Goal: Communication & Community: Ask a question

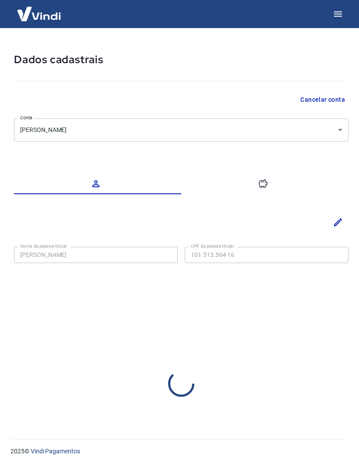
select select "PB"
select select "business"
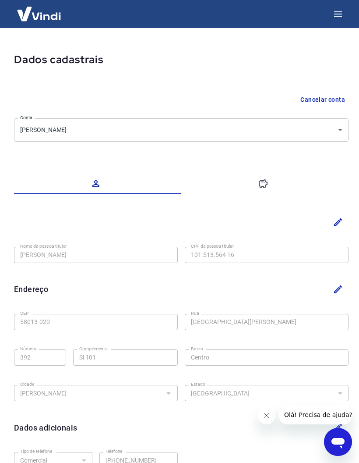
click at [339, 444] on icon "Abrir janela de mensagens" at bounding box center [338, 443] width 13 height 11
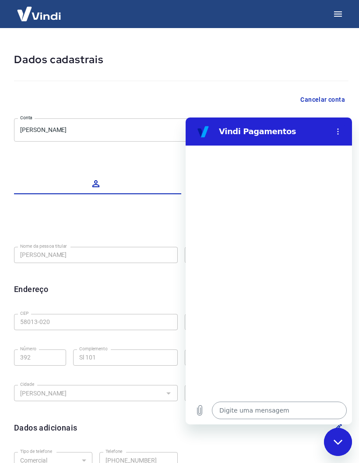
click at [282, 409] on textarea at bounding box center [279, 411] width 135 height 18
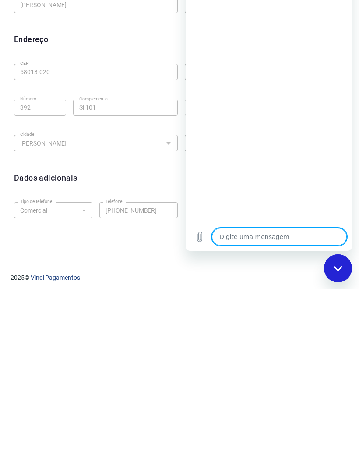
type textarea "O"
type textarea "x"
type textarea "Oi"
type textarea "x"
click at [71, 345] on h6 "Dados adicionais" at bounding box center [45, 351] width 63 height 12
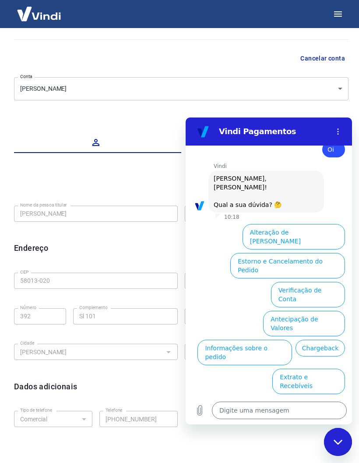
scroll to position [21, 0]
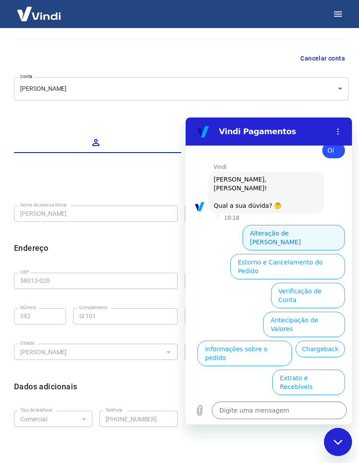
click at [320, 225] on button "Alteração de Dados Cadastrais" at bounding box center [294, 237] width 103 height 25
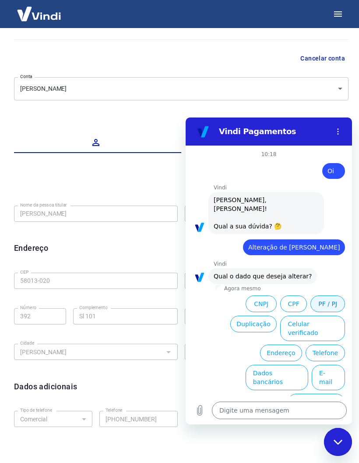
click at [330, 295] on button "PF / PJ" at bounding box center [328, 303] width 35 height 17
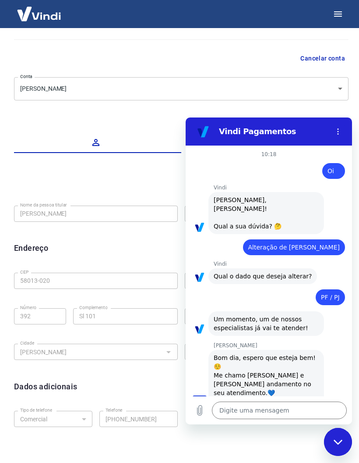
type textarea "x"
click at [271, 412] on textarea at bounding box center [279, 411] width 135 height 18
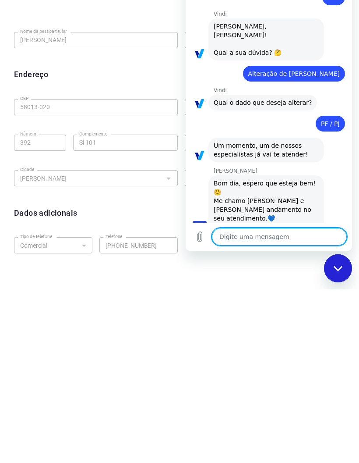
type textarea "L"
type textarea "x"
type textarea "Lu"
type textarea "x"
type textarea "Luc"
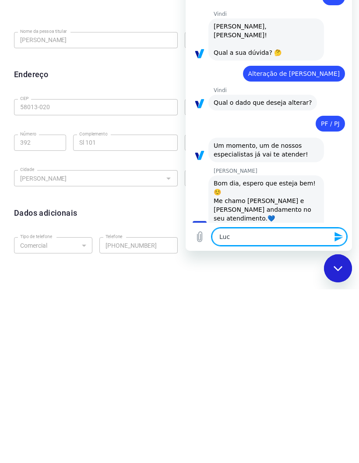
type textarea "x"
type textarea "Luca"
type textarea "x"
type textarea "Lucas"
type textarea "x"
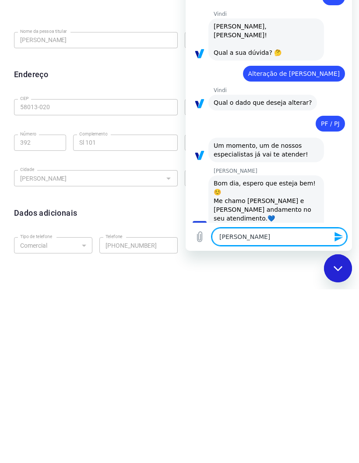
type textarea "Luca"
type textarea "x"
type textarea "Luc"
type textarea "x"
type textarea "Lu"
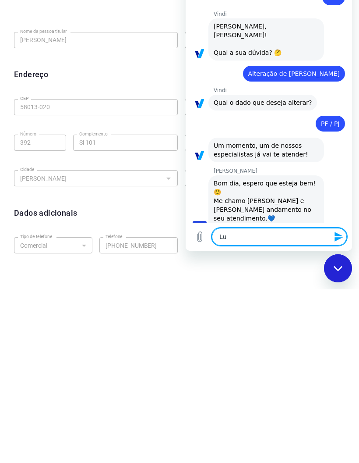
type textarea "x"
type textarea "L"
type textarea "x"
type textarea "O"
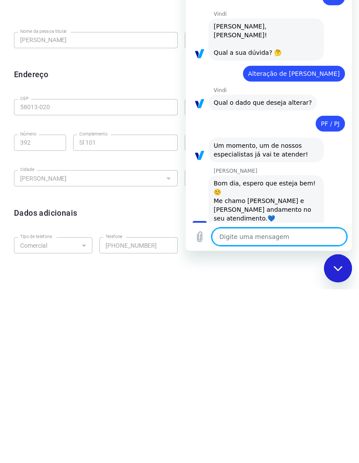
type textarea "x"
type textarea "Oi"
type textarea "x"
type textarea "Oi"
type textarea "x"
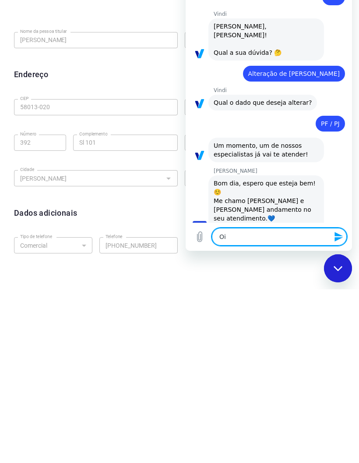
type textarea "Oi g"
type textarea "x"
type textarea "Oi ga"
type textarea "x"
type textarea "Oi gab"
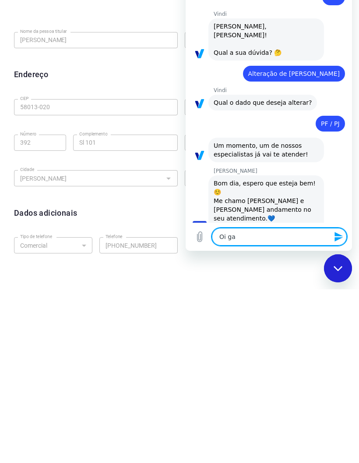
type textarea "x"
type textarea "Oi gabr"
type textarea "x"
type textarea "Oi Gabriela"
type textarea "x"
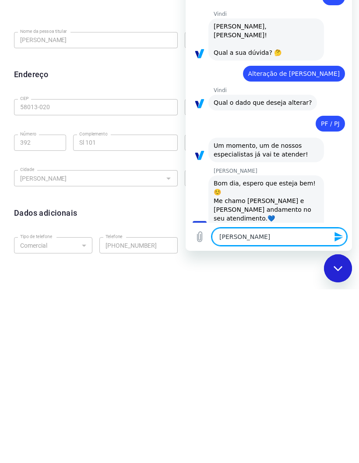
type textarea "Oi Gabriela"
type textarea "x"
type textarea "Oi Gabriela"
type textarea "x"
type textarea "Oi Gabriel"
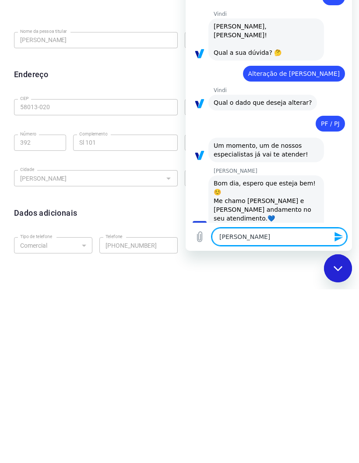
type textarea "x"
type textarea "Oi Gabriell"
type textarea "x"
type textarea "Oi Gabrielle"
type textarea "x"
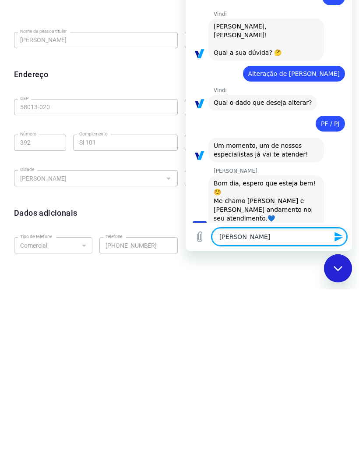
type textarea "Oi Gabrielle,"
type textarea "x"
type textarea "Oi Gabrielle,"
type textarea "x"
type textarea "Oi Gabrielle, e"
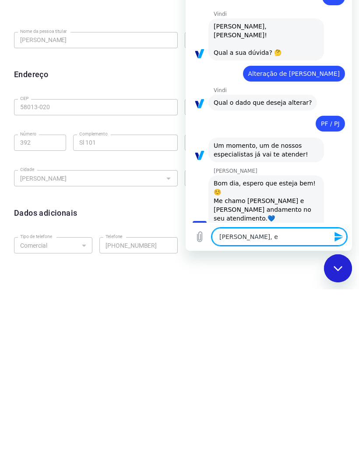
type textarea "x"
type textarea "Oi Gabrielle, eu"
type textarea "x"
type textarea "Oi Gabrielle, eu"
type textarea "x"
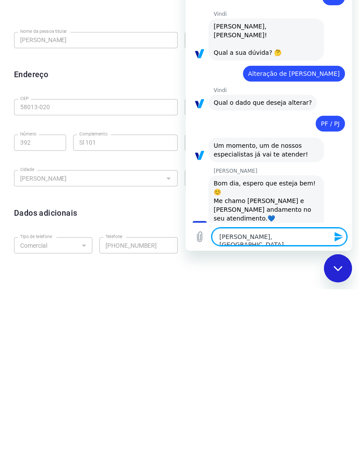
type textarea "Oi Gabrielle, eu s"
type textarea "x"
type textarea "Oi Gabrielle, eu so"
type textarea "x"
type textarea "Oi Gabrielle, eu sou"
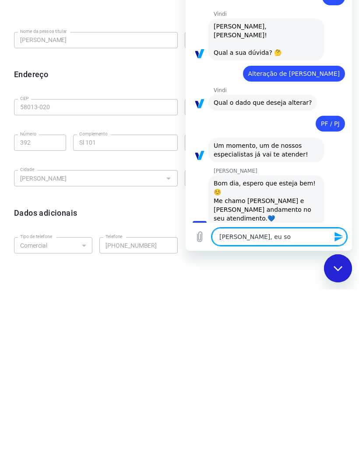
type textarea "x"
type textarea "Oi Gabrielle, eu sou"
type textarea "x"
type textarea "Oi Gabrielle, eu sou L"
type textarea "x"
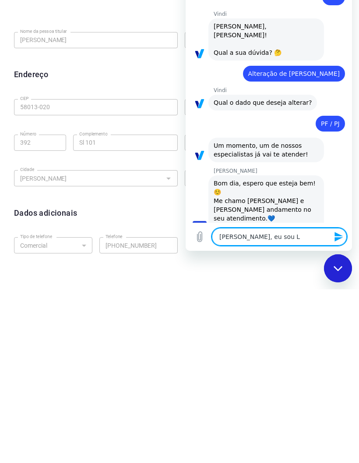
type textarea "Oi Gabrielle, eu sou Lu"
type textarea "x"
type textarea "Oi Gabrielle, eu sou Luc"
type textarea "x"
type textarea "Oi Gabrielle, eu sou Luca"
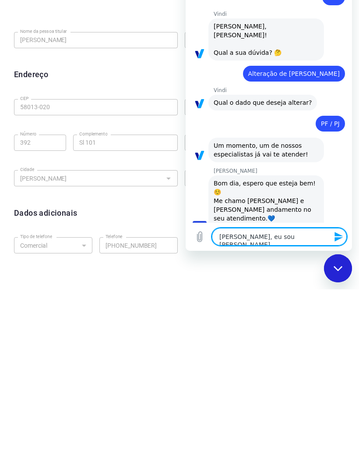
type textarea "x"
type textarea "Oi Gabrielle, eu sou Lucas"
type textarea "x"
type textarea "Oi Gabrielle, eu sou Lucas"
click at [341, 273] on div "Fechar janela de mensagens" at bounding box center [338, 268] width 26 height 26
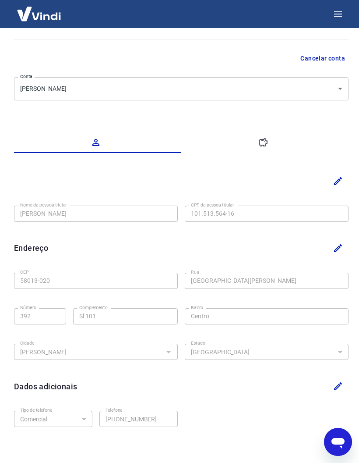
click at [339, 441] on icon "Abrir janela de mensagens" at bounding box center [338, 443] width 13 height 11
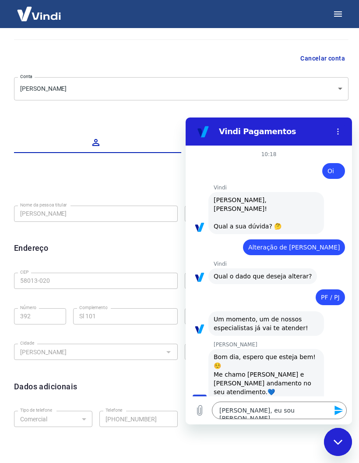
type textarea "x"
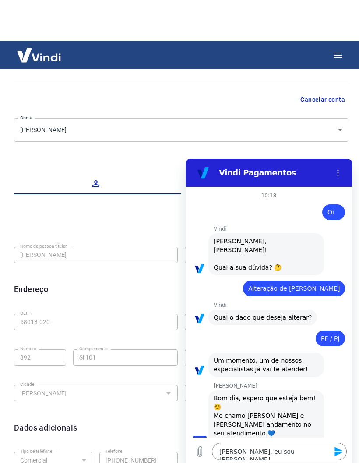
click at [336, 405] on div "Gabrielle Jeronymo diz: Bom dia, espero que esteja bem!☺️ Me chamo Gabrielle e …" at bounding box center [273, 419] width 160 height 60
click at [340, 406] on div "Gabrielle Jeronymo diz: Bom dia, espero que esteja bem!☺️ Me chamo Gabrielle e …" at bounding box center [273, 419] width 160 height 60
click at [325, 412] on div "Gabrielle Jeronymo diz: Bom dia, espero que esteja bem!☺️ Me chamo Gabrielle e …" at bounding box center [273, 419] width 160 height 60
click at [315, 411] on div "Bom dia, espero que esteja bem!☺️ Me chamo Gabrielle e darei andamento no seu a…" at bounding box center [266, 420] width 105 height 53
click at [304, 410] on div "Bom dia, espero que esteja bem!☺️ Me chamo Gabrielle e darei andamento no seu a…" at bounding box center [266, 420] width 105 height 53
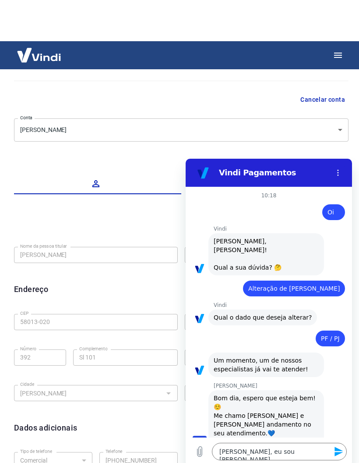
click at [263, 408] on div "Bom dia, espero que esteja bem!☺️ Me chamo Gabrielle e darei andamento no seu a…" at bounding box center [266, 420] width 105 height 53
click at [236, 408] on div "Bom dia, espero que esteja bem!☺️ Me chamo Gabrielle e darei andamento no seu a…" at bounding box center [266, 420] width 105 height 53
click at [337, 410] on div "Gabrielle Jeronymo diz: Bom dia, espero que esteja bem!☺️ Me chamo Gabrielle e …" at bounding box center [273, 419] width 160 height 60
click at [332, 410] on div "Gabrielle Jeronymo diz: Bom dia, espero que esteja bem!☺️ Me chamo Gabrielle e …" at bounding box center [273, 419] width 160 height 60
click at [342, 444] on button "Enviar mensagem" at bounding box center [339, 452] width 18 height 18
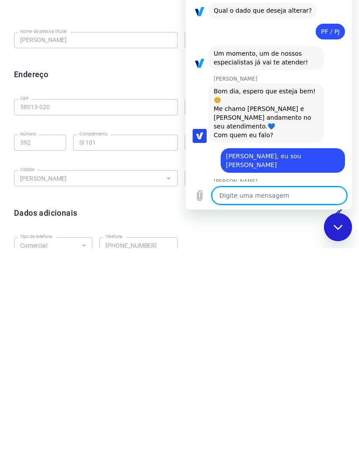
scroll to position [50, 0]
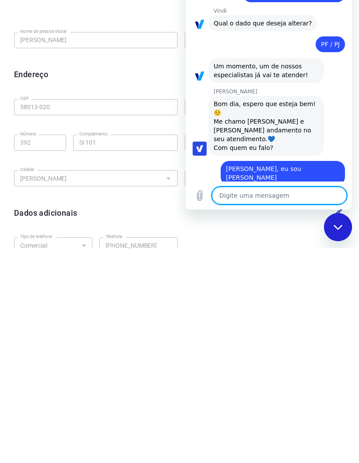
type textarea "x"
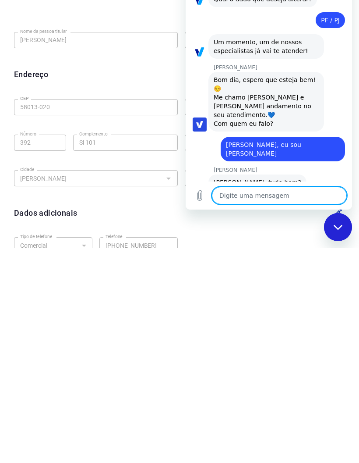
scroll to position [63, 0]
type textarea "T"
type textarea "x"
type textarea "Td"
type textarea "x"
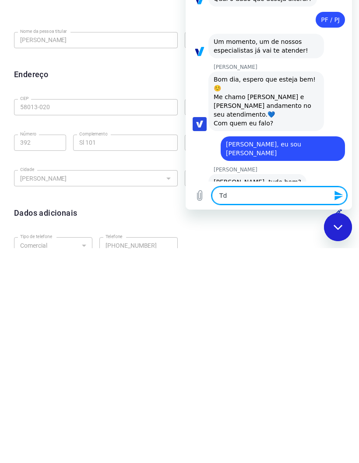
type textarea "Te"
type textarea "x"
type textarea "Te"
type textarea "x"
type textarea "Te b"
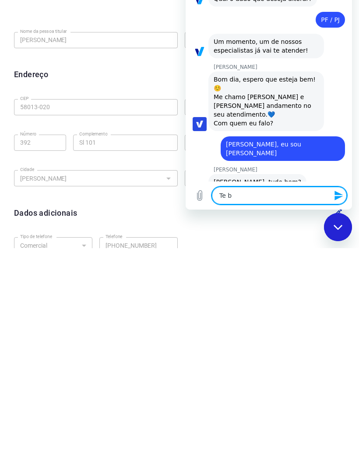
type textarea "x"
type textarea "Te be"
type textarea "x"
type textarea "Te bem"
type textarea "x"
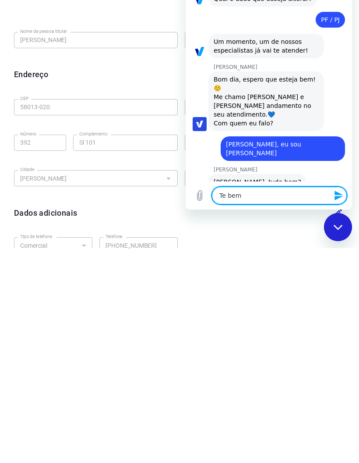
type textarea "Te bem"
type textarea "x"
type textarea "Te bem e"
type textarea "x"
type textarea "Te bem e"
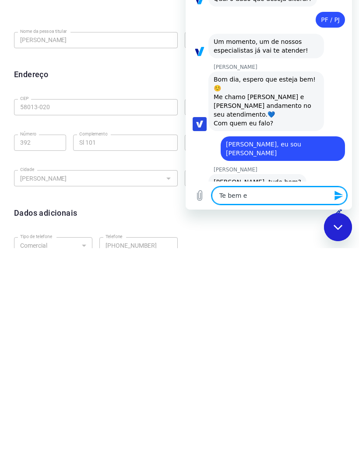
type textarea "x"
type textarea "Te bem e v"
type textarea "x"
type textarea "Te bem e vc"
type textarea "x"
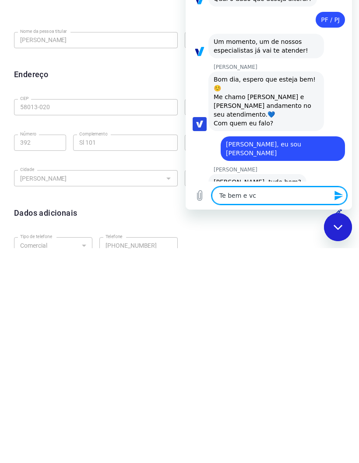
type textarea "Te bem e vc?"
type textarea "x"
type textarea "Te bem e vc?"
type textarea "x"
type textarea "Te bem e vc? E"
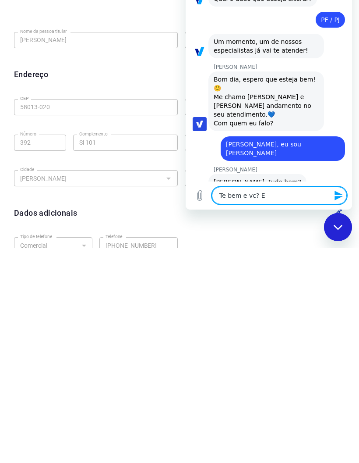
type textarea "x"
type textarea "Te bem e vc? Eu"
type textarea "x"
type textarea "Te bem e vc? Eu"
type textarea "x"
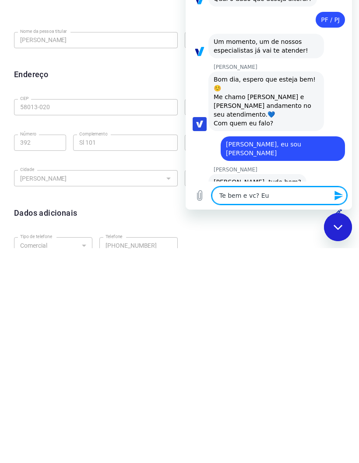
type textarea "Te bem e vc? Eu s"
type textarea "x"
type textarea "Te bem e vc? Eu so"
type textarea "x"
type textarea "Te bem e vc? Eu sou"
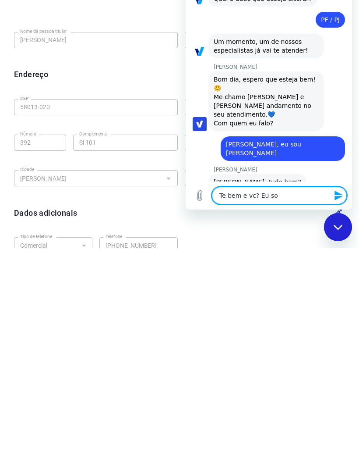
type textarea "x"
type textarea "Te bem e vc? Eu sou"
type textarea "x"
type textarea "Te bem e vc? Eu sou n"
type textarea "x"
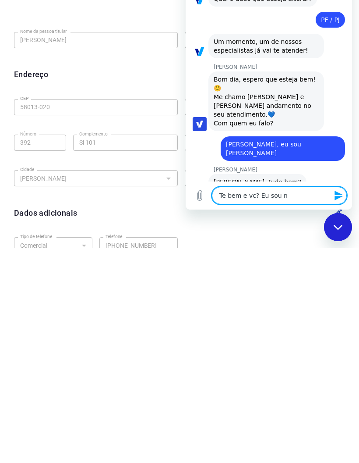
type textarea "Te bem e vc? Eu sou no"
type textarea "x"
type textarea "Te bem e vc? Eu sou nov"
type textarea "x"
type textarea "Te bem e vc? Eu sou novo"
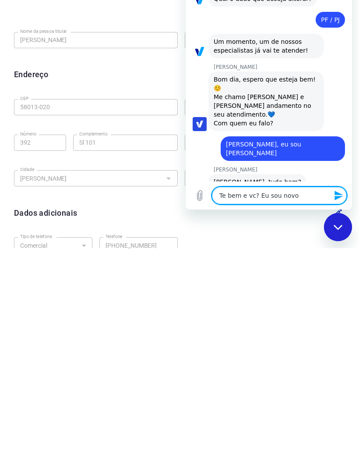
type textarea "x"
type textarea "Te bem e vc? Eu sou novo"
type textarea "x"
type textarea "Te bem e vc? Eu sou novo a"
type textarea "x"
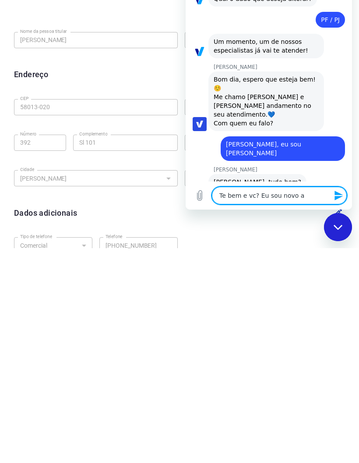
type textarea "Te bem e vc? Eu sou novo aq"
type textarea "x"
type textarea "Te bem e vc? Eu sou novo aqui"
type textarea "x"
type textarea "Te bem e vc? Eu sou novo aqui"
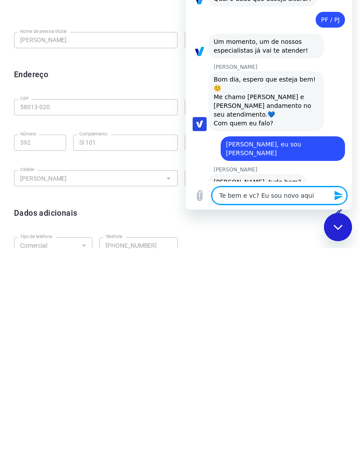
type textarea "x"
type textarea "Te bem e vc? Eu sou novo aqui,"
type textarea "x"
type textarea "Te bem e vc? Eu sou novo aqui,"
type textarea "x"
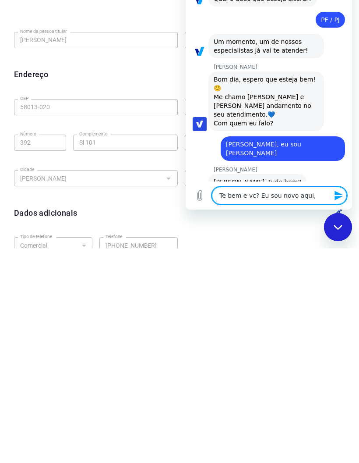
type textarea "Te bem e vc? Eu sou novo aqui, t"
type textarea "x"
type textarea "Te bem e vc? Eu sou novo aqui, te"
type textarea "x"
type textarea "Te bem e vc? Eu sou novo aqui, ten"
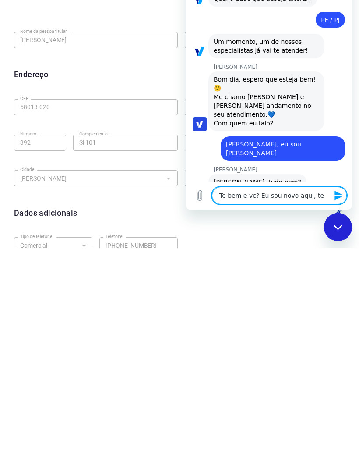
type textarea "x"
type textarea "Te bem e vc? Eu sou novo aqui, tent"
type textarea "x"
type textarea "Te bem e vc? Eu sou novo aqui, tenta"
type textarea "x"
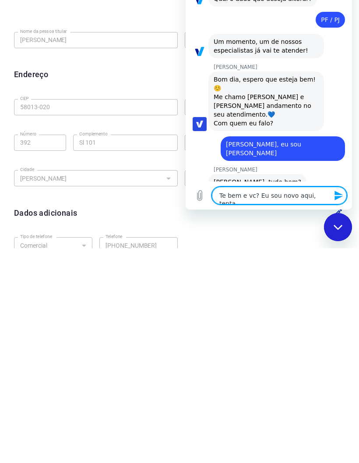
type textarea "Te bem e vc? Eu sou novo aqui, tent"
type textarea "x"
type textarea "Te bem e vc? Eu sou novo aqui, ten"
type textarea "x"
type textarea "Te bem e vc? Eu sou novo aqui, tent"
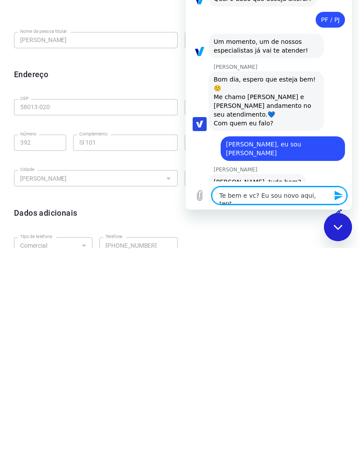
type textarea "x"
type textarea "Te bem e vc? Eu sou novo aqui, tentei"
type textarea "x"
type textarea "Te bem e vc? Eu sou novo aqui, tentei"
type textarea "x"
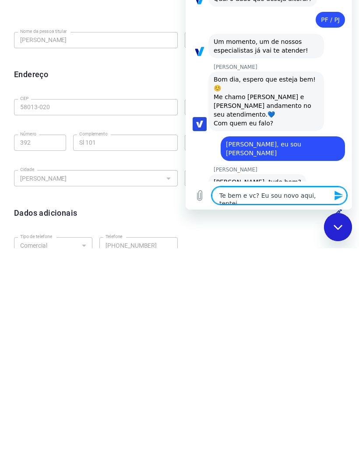
type textarea "Te bem e vc? Eu sou novo aqui, tentei c"
type textarea "x"
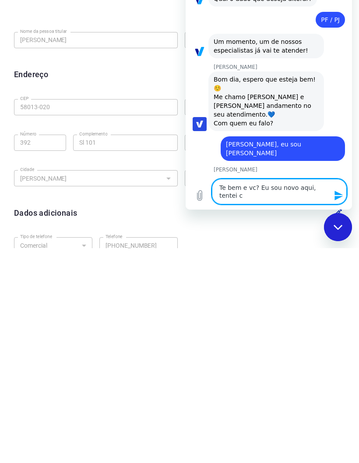
type textarea "Te bem e vc? Eu sou novo aqui, tentei ca"
type textarea "x"
type textarea "Te bem e vc? Eu sou novo aqui, tentei cad"
type textarea "x"
type textarea "Te bem e vc? Eu sou novo aqui, tentei cada"
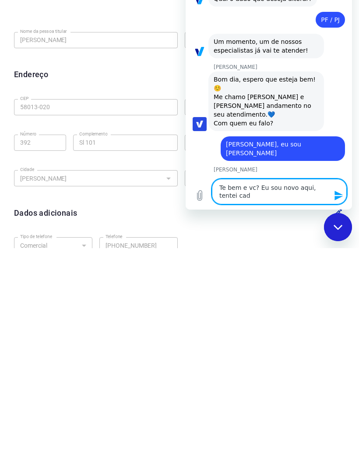
type textarea "x"
type textarea "Te bem e vc? Eu sou novo aqui, tentei cadas"
type textarea "x"
type textarea "Te bem e vc? Eu sou novo aqui, tentei cadastrar"
type textarea "x"
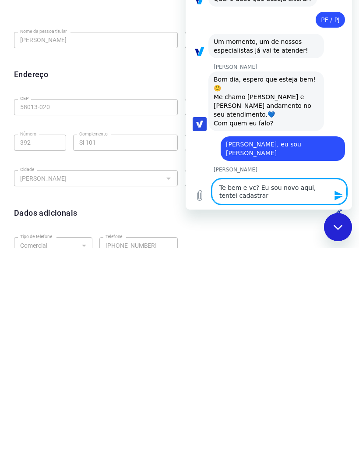
type textarea "Te bem e vc? Eu sou novo aqui, tentei cadastrar"
type textarea "x"
type textarea "Te bem e vc? Eu sou novo aqui, tentei cadastrar c"
type textarea "x"
type textarea "Te bem e vc? Eu sou novo aqui, tentei cadastrar co"
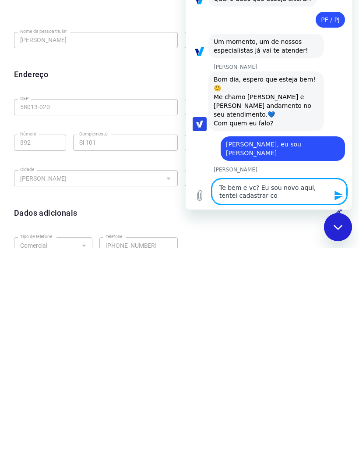
type textarea "x"
type textarea "Te bem e vc? Eu sou novo aqui, tentei cadastrar con"
type textarea "x"
type textarea "Te bem e vc? Eu sou novo aqui, tentei cadastrar cont"
type textarea "x"
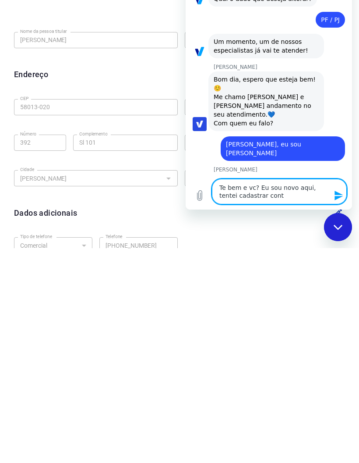
type textarea "Te bem e vc? Eu sou novo aqui, tentei cadastrar conta"
type textarea "x"
type textarea "Te bem e vc? Eu sou novo aqui, tentei cadastrar conta"
type textarea "x"
type textarea "Te bem e vc? Eu sou novo aqui, tentei cadastrar conta m"
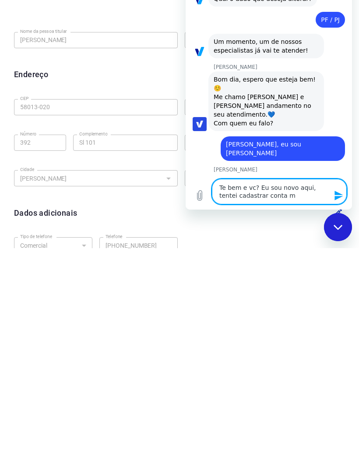
type textarea "x"
type textarea "Te bem e vc? Eu sou novo aqui, tentei cadastrar conta ma"
type textarea "x"
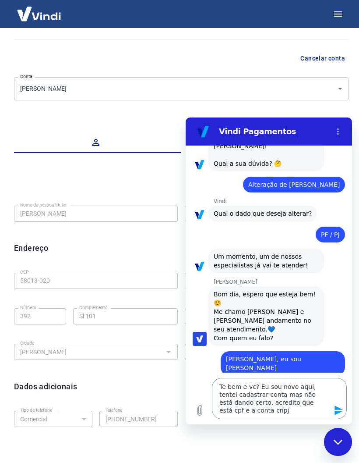
click at [260, 416] on textarea "Te bem e vc? Eu sou novo aqui, tentei cadastrar conta mas não está dando certo,…" at bounding box center [279, 398] width 135 height 41
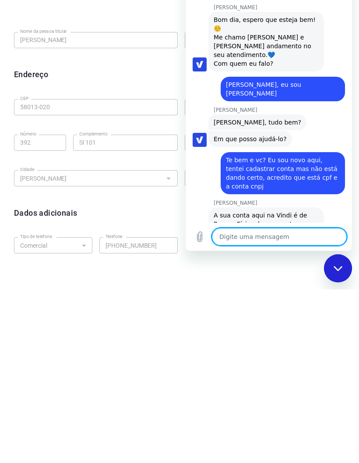
scroll to position [165, 0]
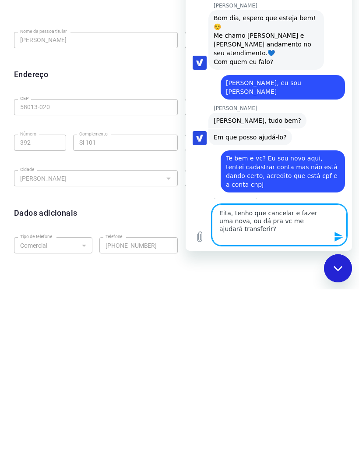
click at [340, 268] on icon "Fechar janela de mensagens" at bounding box center [338, 268] width 9 height 5
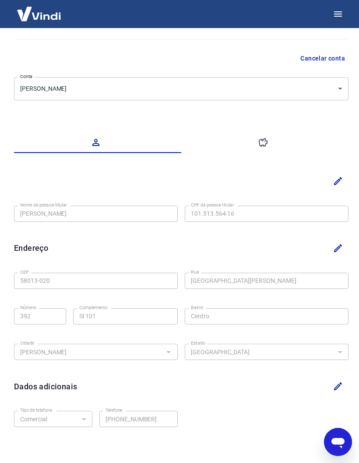
click at [345, 439] on icon "Abrir janela de mensagens" at bounding box center [338, 442] width 16 height 16
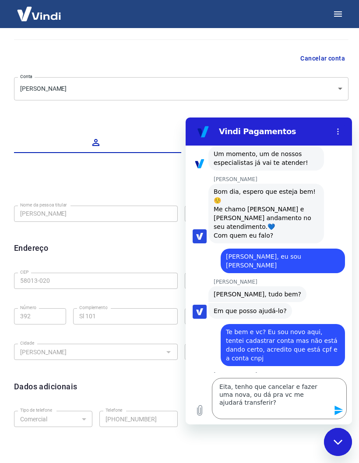
click at [345, 414] on button "Enviar mensagem" at bounding box center [339, 411] width 18 height 18
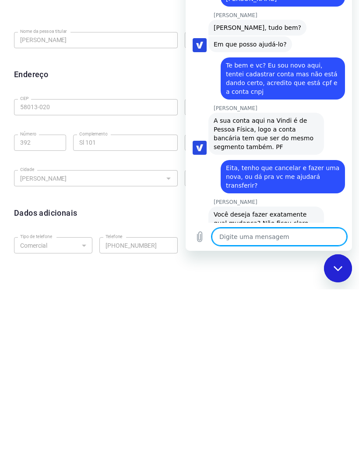
scroll to position [258, 0]
click at [341, 272] on div "Fechar janela de mensagens" at bounding box center [338, 268] width 26 height 26
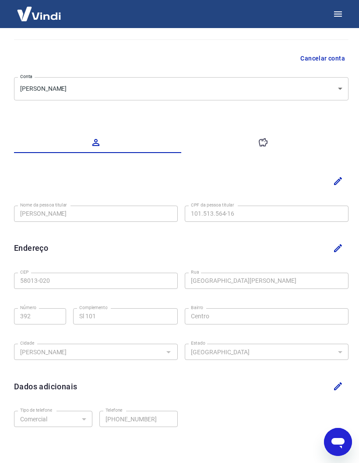
click at [342, 441] on icon "Abrir janela de mensagens" at bounding box center [338, 443] width 13 height 11
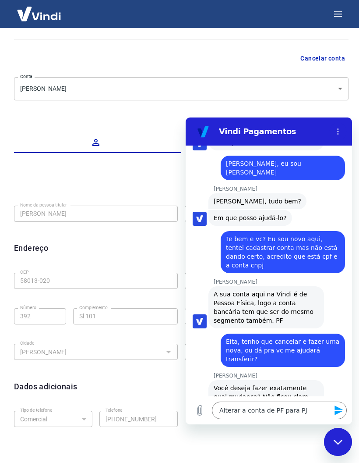
click at [340, 410] on icon "Enviar mensagem" at bounding box center [339, 410] width 11 height 11
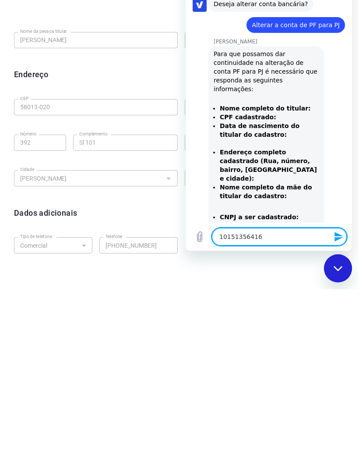
scroll to position [76, 0]
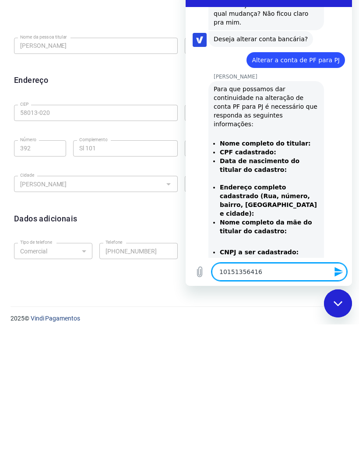
click at [339, 304] on icon "Fechar janela de mensagens" at bounding box center [338, 303] width 9 height 5
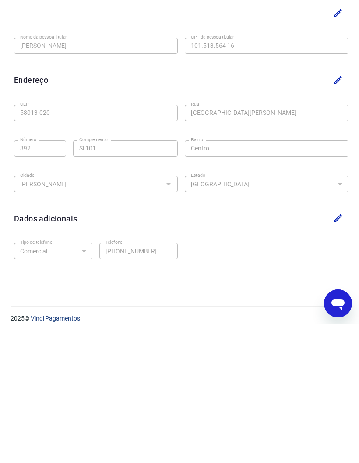
scroll to position [41, 0]
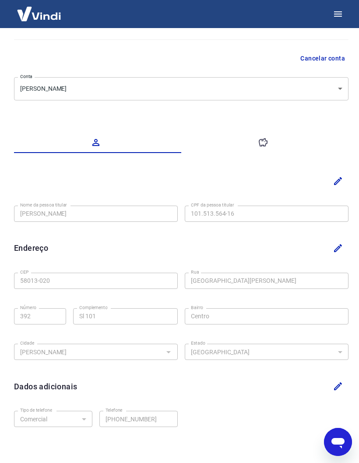
click at [339, 442] on icon "Abrir janela de mensagens" at bounding box center [338, 443] width 13 height 11
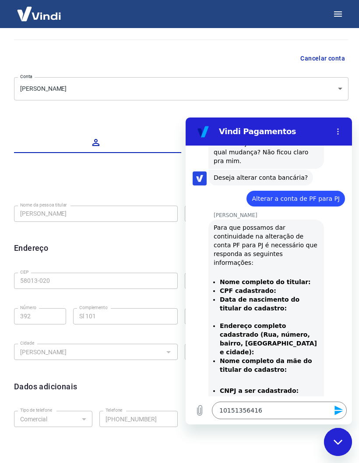
click at [337, 408] on icon "Enviar mensagem" at bounding box center [339, 410] width 8 height 10
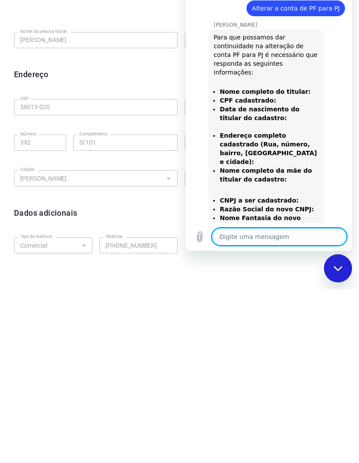
scroll to position [519, 0]
click at [236, 407] on form "Tipo de telefone Residencial Comercial Tipo de telefone Telefone (83) 98151-687…" at bounding box center [181, 432] width 335 height 50
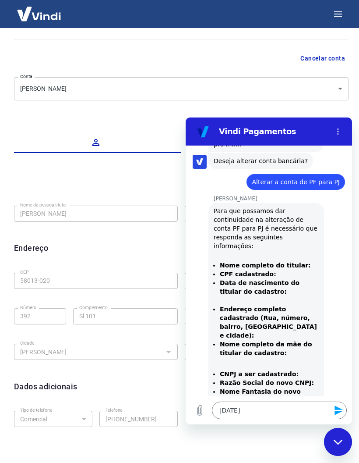
click at [338, 409] on icon "Enviar mensagem" at bounding box center [339, 410] width 8 height 10
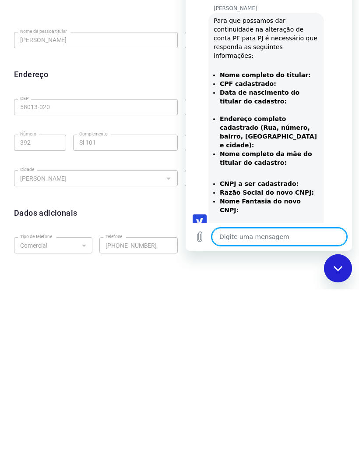
scroll to position [536, 0]
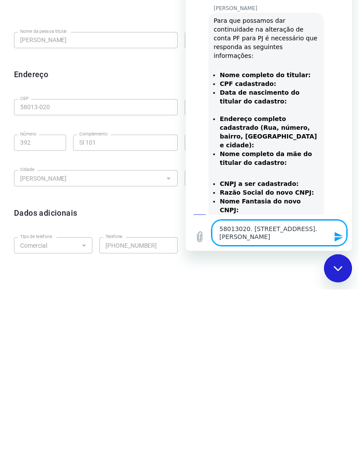
click at [338, 269] on icon "Fechar janela de mensagens" at bounding box center [338, 269] width 9 height 6
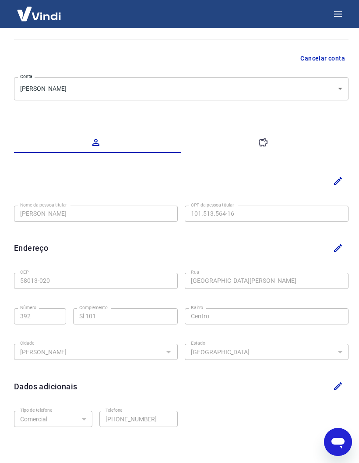
click at [337, 441] on icon "Abrir janela de mensagens" at bounding box center [338, 443] width 13 height 11
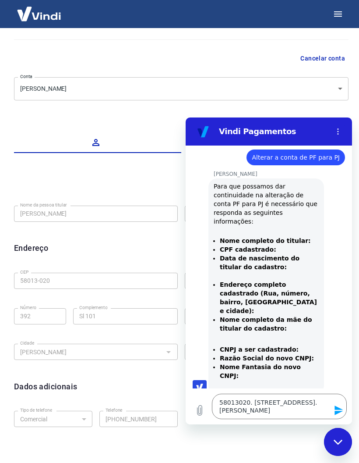
click at [340, 412] on icon "Enviar mensagem" at bounding box center [339, 410] width 8 height 10
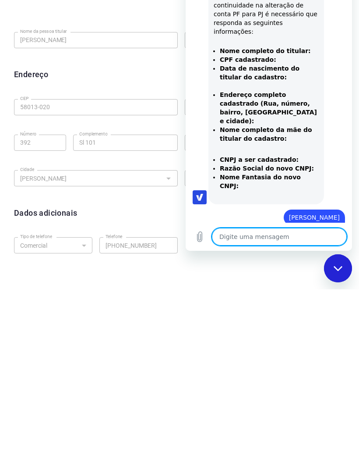
scroll to position [561, 0]
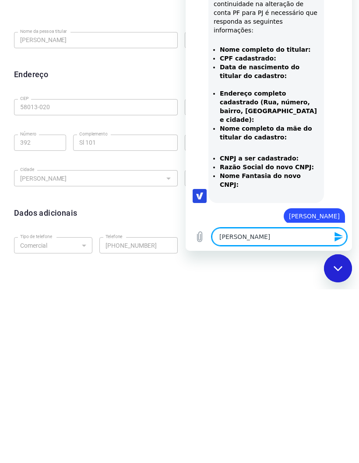
click at [340, 274] on div "Fechar janela de mensagens" at bounding box center [338, 268] width 26 height 26
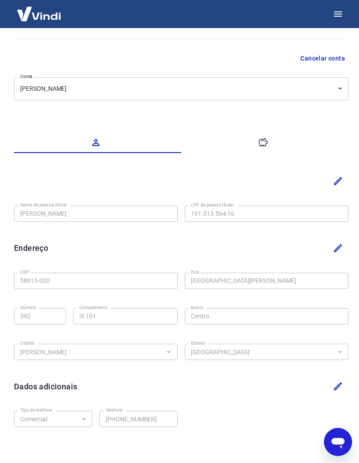
click at [337, 439] on icon "Abrir janela de mensagens" at bounding box center [338, 443] width 13 height 11
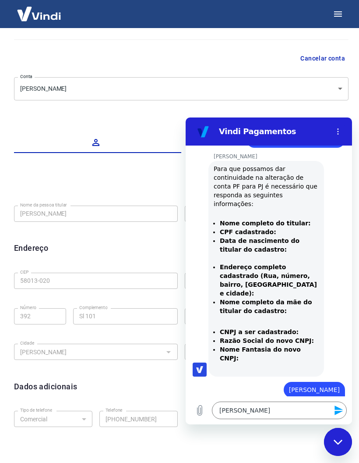
click at [334, 412] on button "Enviar mensagem" at bounding box center [339, 411] width 18 height 18
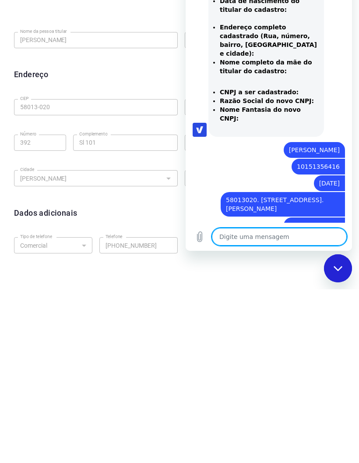
scroll to position [628, 0]
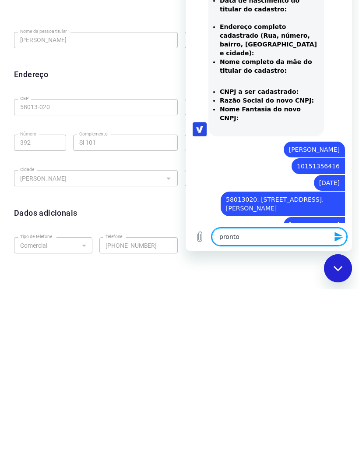
click at [338, 272] on div "Fechar janela de mensagens" at bounding box center [338, 268] width 26 height 26
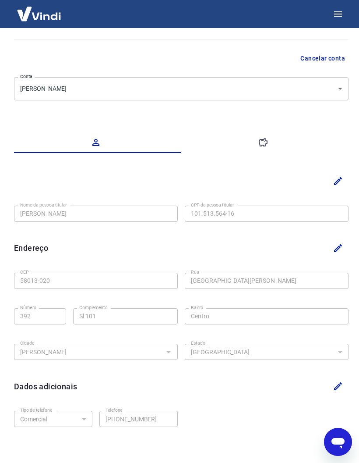
click at [340, 442] on icon "Abrir janela de mensagens" at bounding box center [338, 443] width 13 height 11
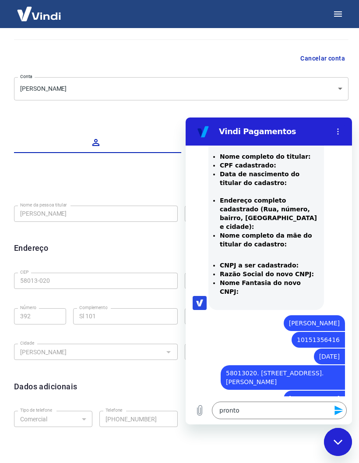
click at [330, 411] on button "Enviar mensagem" at bounding box center [339, 411] width 18 height 18
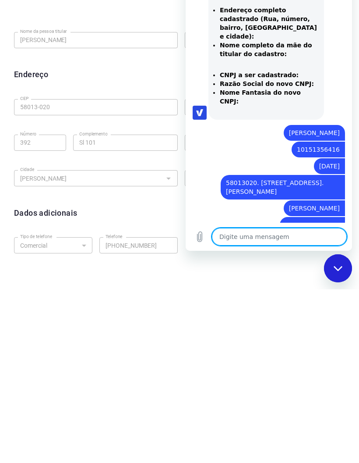
scroll to position [645, 0]
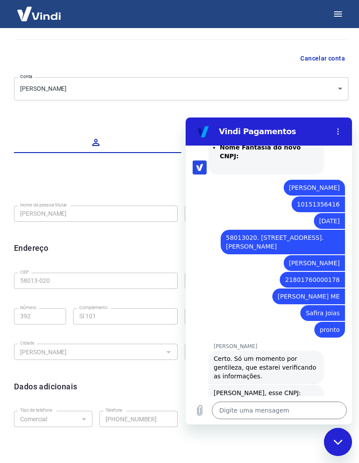
scroll to position [764, 0]
click at [266, 411] on textarea at bounding box center [279, 411] width 135 height 18
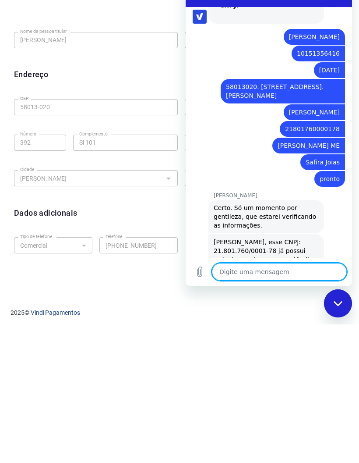
scroll to position [776, 0]
click at [247, 277] on textarea "Esse e-mail n" at bounding box center [279, 272] width 135 height 18
click at [249, 271] on textarea "Esse e-mail n" at bounding box center [279, 272] width 135 height 18
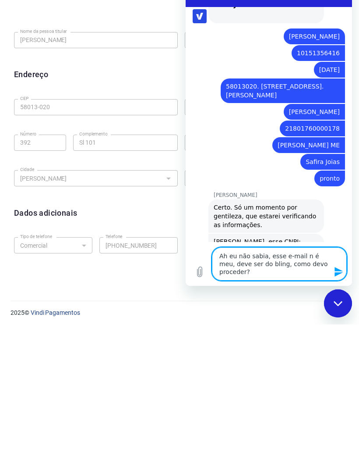
click at [338, 269] on icon "Enviar mensagem" at bounding box center [339, 272] width 8 height 10
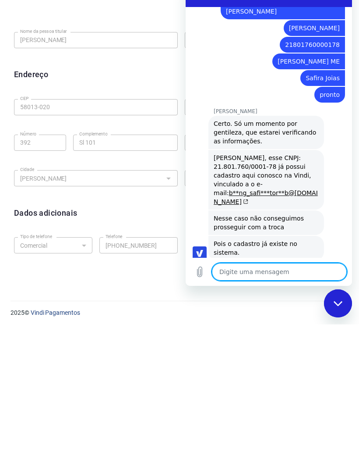
scroll to position [860, 0]
click at [149, 432] on div "2025 © Vindi Pagamentos" at bounding box center [180, 447] width 338 height 31
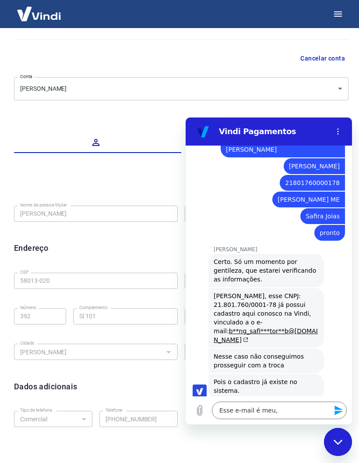
click at [337, 437] on div "Fechar janela de mensagens" at bounding box center [338, 442] width 26 height 26
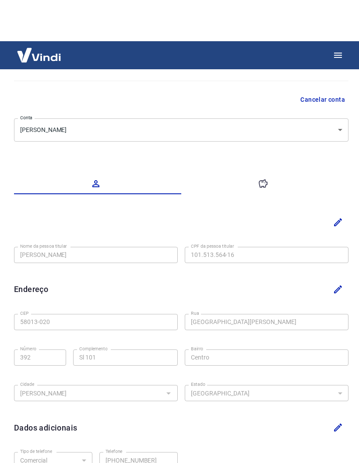
click at [330, 443] on div "Tipo de telefone Residencial Comercial Tipo de telefone Telefone (83) 98151-687…" at bounding box center [181, 425] width 335 height 36
click at [334, 443] on div "Tipo de telefone Residencial Comercial Tipo de telefone Telefone (83) 98151-687…" at bounding box center [181, 425] width 335 height 36
click at [339, 443] on div "Tipo de telefone Residencial Comercial Tipo de telefone Telefone (83) 98151-687…" at bounding box center [181, 425] width 335 height 36
click at [338, 443] on div "Tipo de telefone Residencial Comercial Tipo de telefone Telefone (83) 98151-687…" at bounding box center [181, 425] width 335 height 36
click at [341, 443] on div "Tipo de telefone Residencial Comercial Tipo de telefone Telefone (83) 98151-687…" at bounding box center [181, 425] width 335 height 36
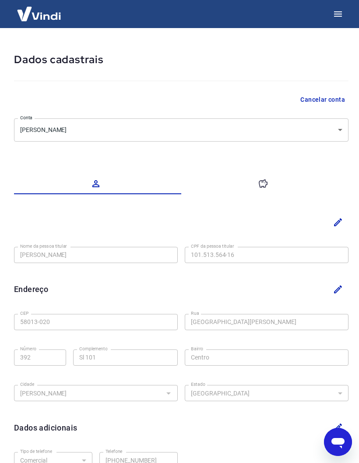
scroll to position [6, 0]
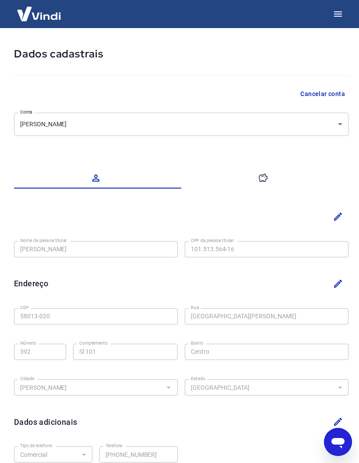
click at [332, 441] on icon "Abrir janela de mensagens" at bounding box center [338, 443] width 13 height 11
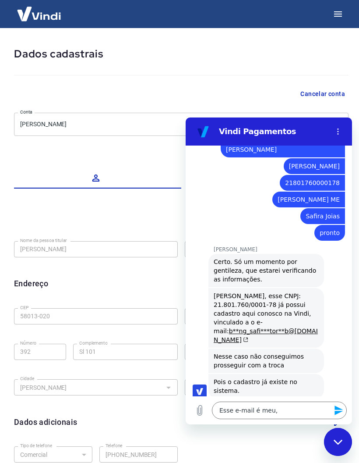
click at [332, 440] on div "Fechar janela de mensagens" at bounding box center [338, 442] width 26 height 26
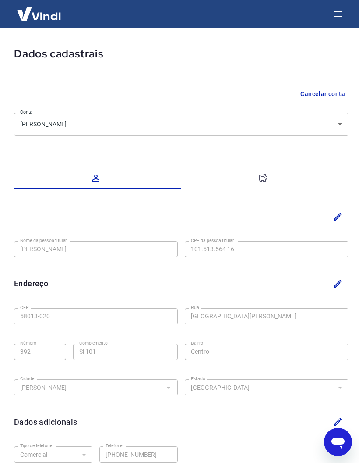
click at [336, 444] on icon "Abrir janela de mensagens" at bounding box center [338, 443] width 13 height 11
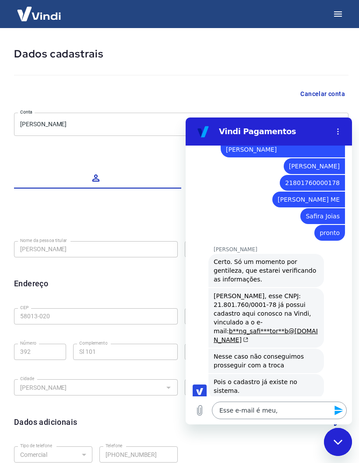
click at [299, 410] on textarea "Esse e-mail é meu," at bounding box center [279, 411] width 135 height 18
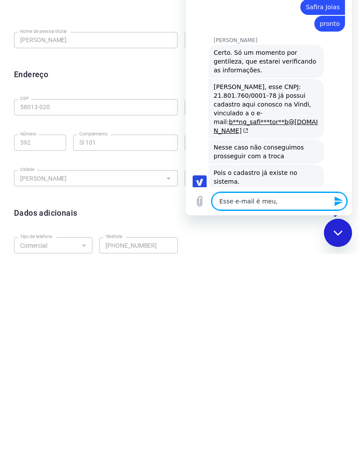
click at [294, 443] on form "Tipo de telefone Residencial Comercial Tipo de telefone Telefone (83) 98151-687…" at bounding box center [181, 468] width 335 height 50
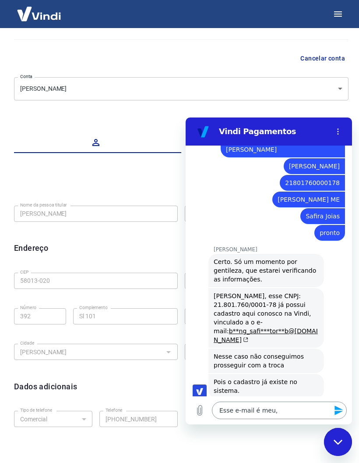
click at [285, 411] on textarea "Esse e-mail é meu," at bounding box center [279, 411] width 135 height 18
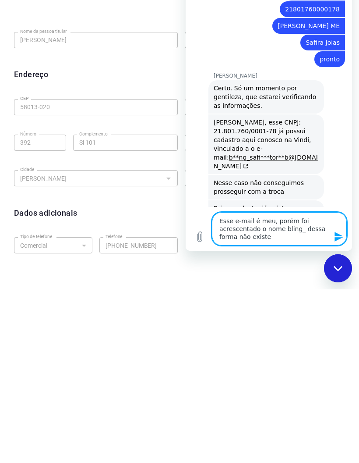
click at [275, 407] on div "Tipo de telefone Residencial Comercial Tipo de telefone Telefone (83) 98151-687…" at bounding box center [181, 425] width 335 height 36
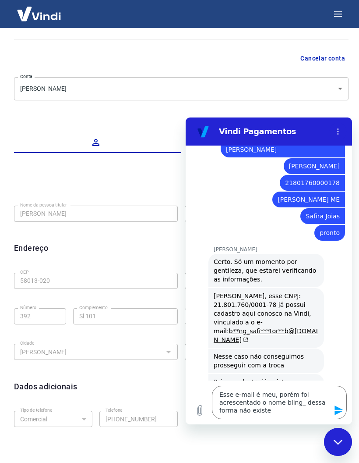
click at [341, 409] on icon "Enviar mensagem" at bounding box center [339, 410] width 8 height 10
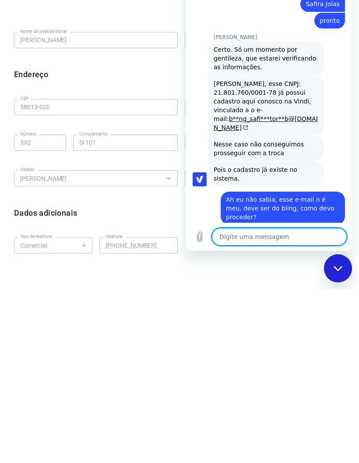
scroll to position [899, 0]
click at [337, 272] on div "Fechar janela de mensagens" at bounding box center [338, 268] width 26 height 26
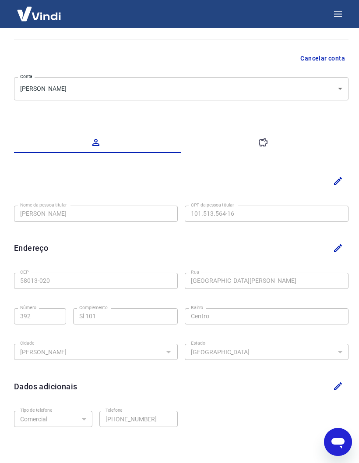
click at [337, 446] on icon "Abrir janela de mensagens" at bounding box center [338, 442] width 16 height 16
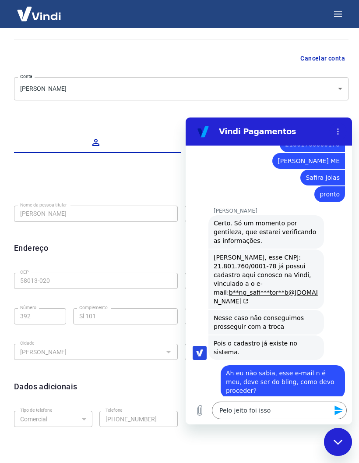
click at [338, 411] on icon "Enviar mensagem" at bounding box center [339, 410] width 11 height 11
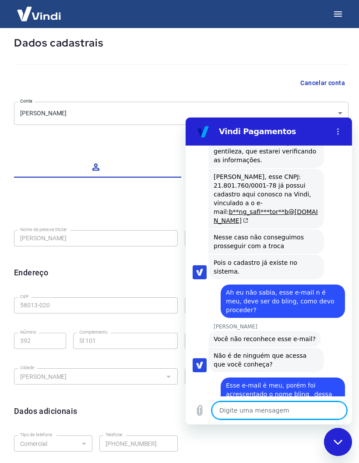
scroll to position [0, 0]
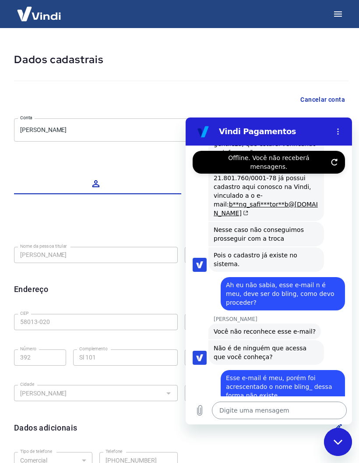
click at [272, 410] on textarea at bounding box center [279, 411] width 135 height 18
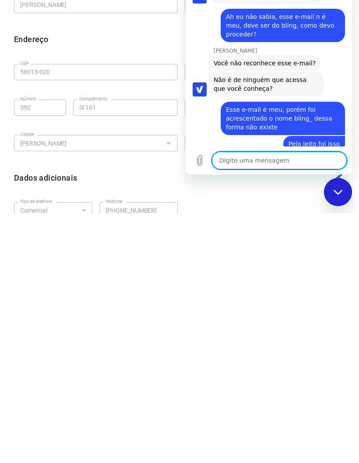
scroll to position [1005, 0]
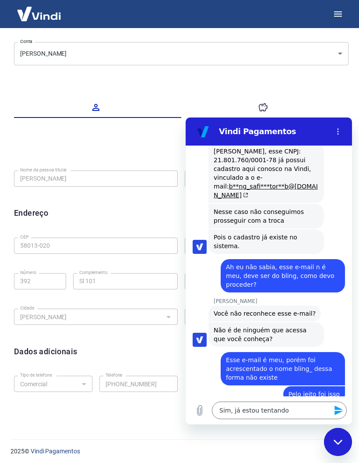
click at [334, 406] on icon "Enviar mensagem" at bounding box center [339, 410] width 11 height 11
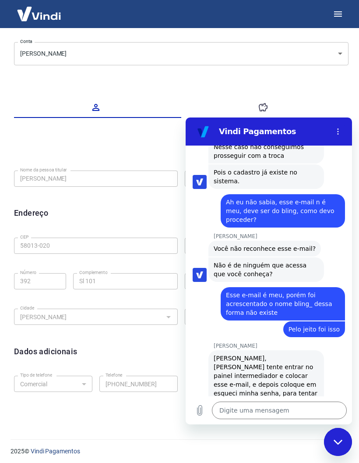
scroll to position [1068, 0]
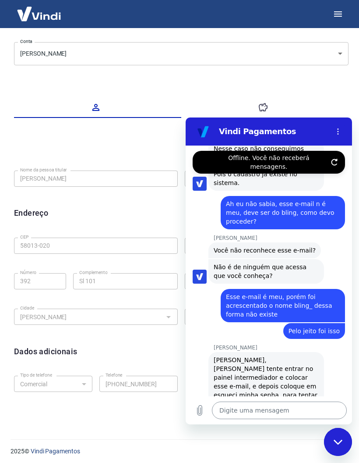
click at [269, 408] on textarea at bounding box center [279, 411] width 135 height 18
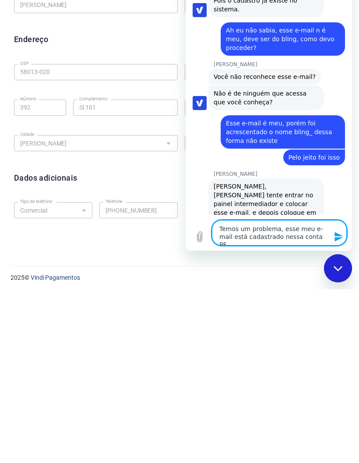
click at [339, 238] on icon "Enviar mensagem" at bounding box center [339, 237] width 8 height 10
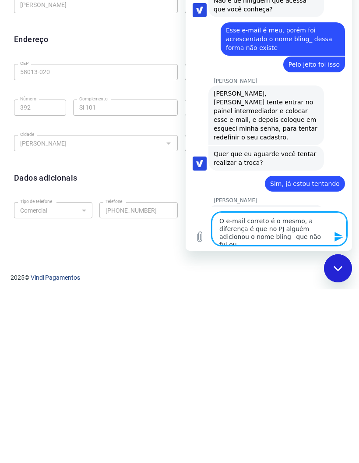
scroll to position [1161, 0]
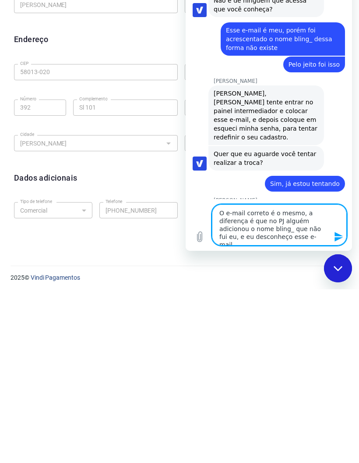
click at [341, 235] on icon "Enviar mensagem" at bounding box center [339, 236] width 11 height 11
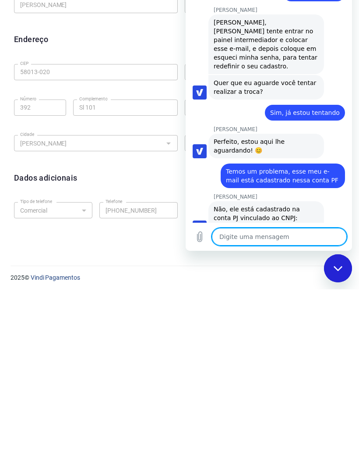
scroll to position [1234, 0]
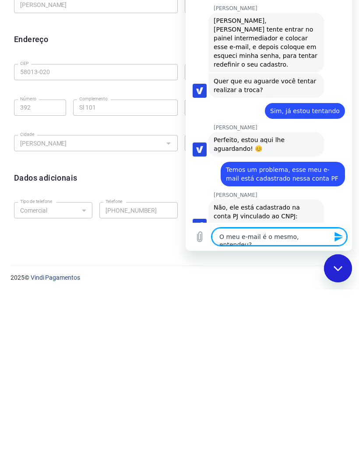
click at [340, 236] on icon "Enviar mensagem" at bounding box center [339, 236] width 11 height 11
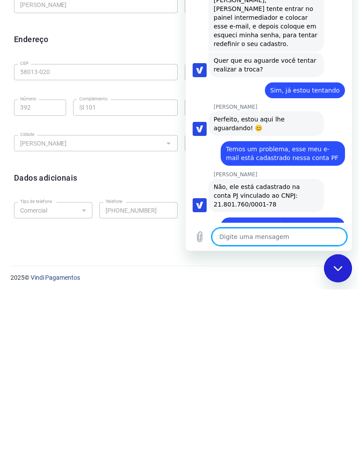
scroll to position [1255, 0]
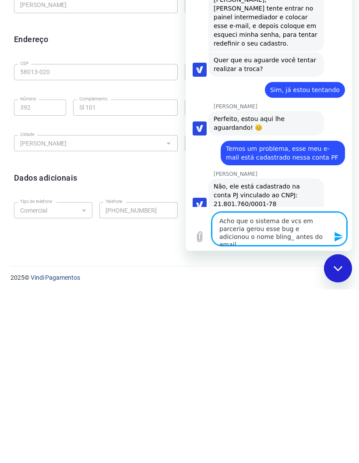
click at [342, 235] on icon "Enviar mensagem" at bounding box center [339, 236] width 11 height 11
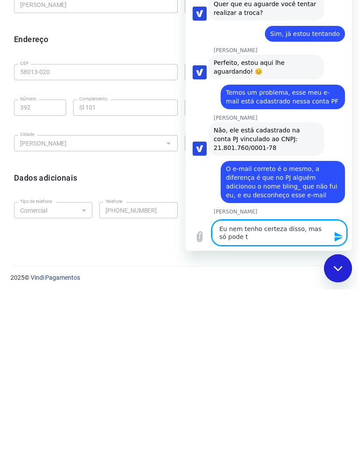
scroll to position [1314, 0]
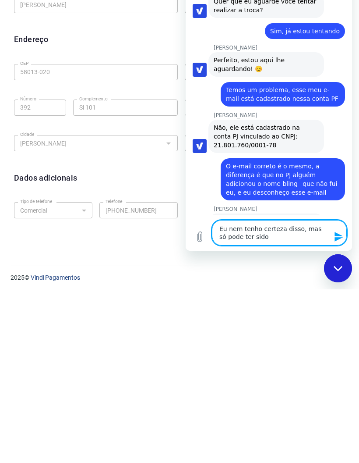
click at [339, 239] on icon "Enviar mensagem" at bounding box center [339, 237] width 8 height 10
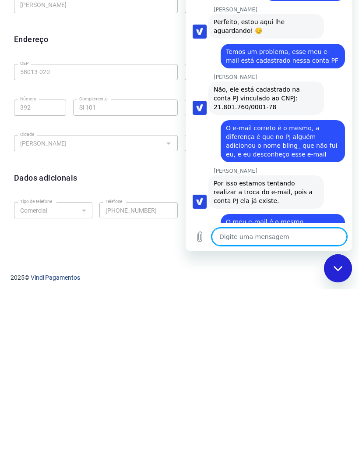
scroll to position [1352, 0]
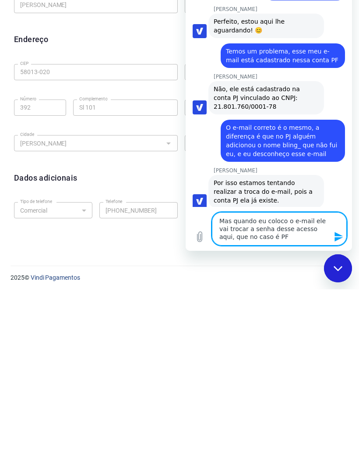
click at [337, 240] on icon "Enviar mensagem" at bounding box center [339, 237] width 8 height 10
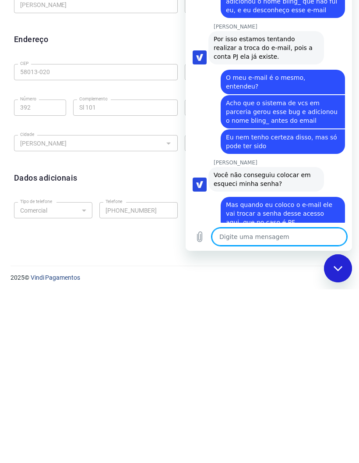
scroll to position [1496, 0]
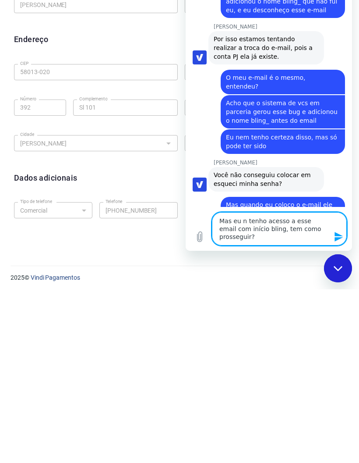
click at [271, 226] on textarea "Mas eu n tenho acesso a esse email com início bling, tem como prosseguir?" at bounding box center [279, 228] width 135 height 33
click at [335, 235] on icon "Enviar mensagem" at bounding box center [339, 237] width 8 height 10
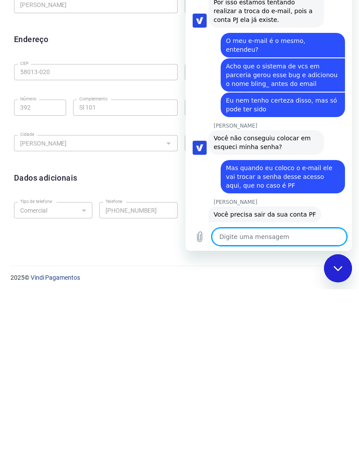
scroll to position [1535, 0]
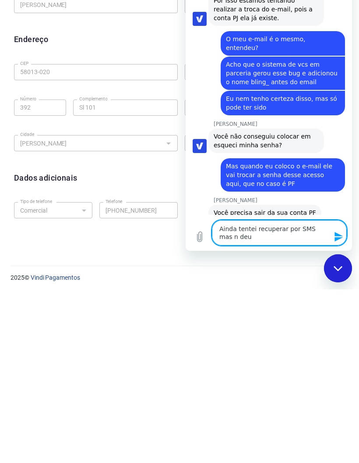
click at [339, 237] on icon "Enviar mensagem" at bounding box center [339, 236] width 11 height 11
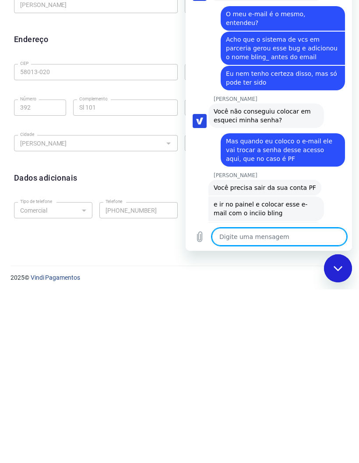
scroll to position [1560, 0]
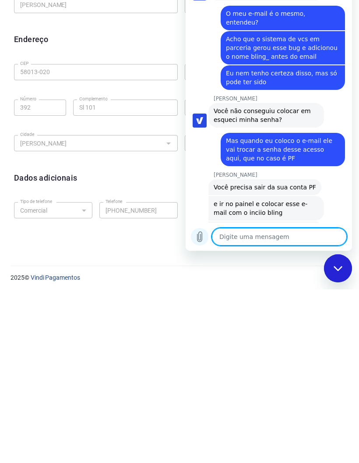
click at [202, 237] on icon "Carregar arquivo" at bounding box center [200, 237] width 5 height 10
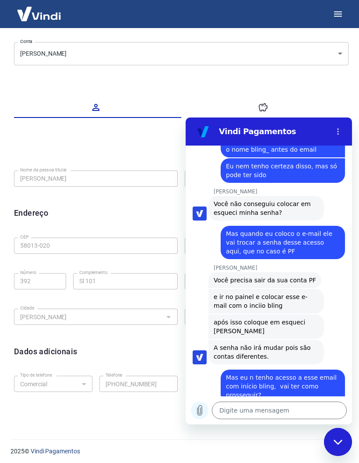
scroll to position [1673, 0]
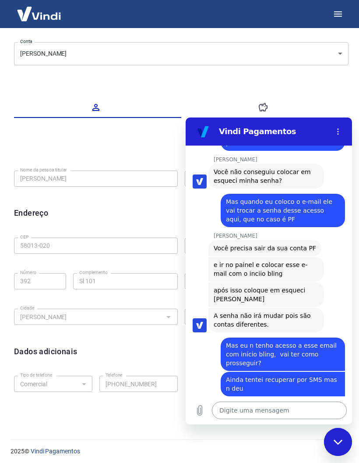
click at [294, 407] on textarea at bounding box center [279, 411] width 135 height 18
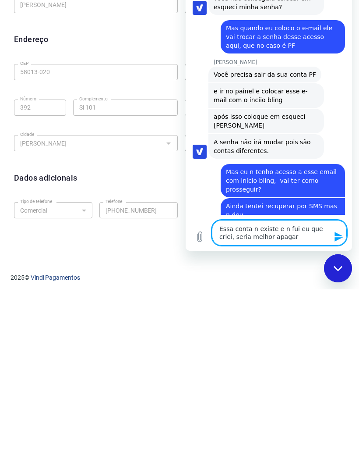
click at [339, 235] on icon "Enviar mensagem" at bounding box center [339, 237] width 8 height 10
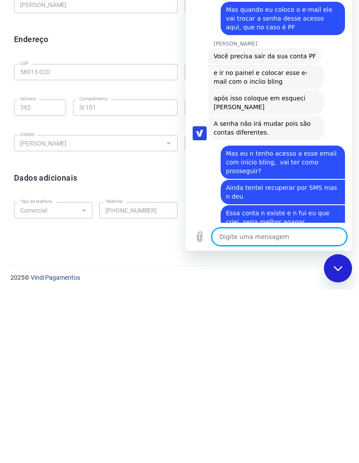
scroll to position [1692, 0]
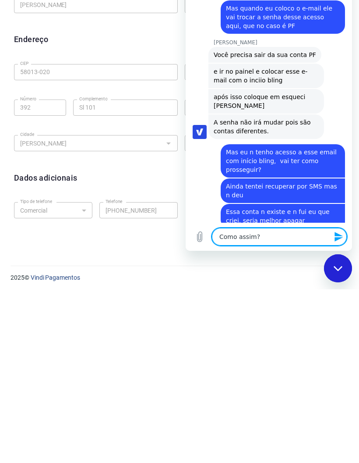
click at [338, 238] on icon "Enviar mensagem" at bounding box center [339, 237] width 8 height 10
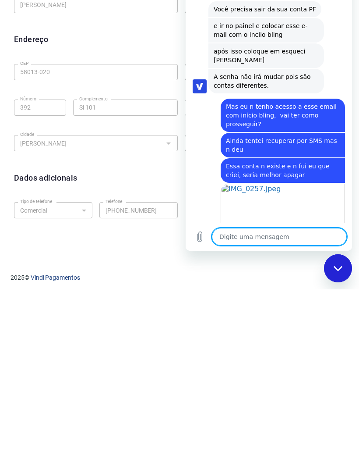
scroll to position [1738, 0]
click at [340, 237] on icon "Enviar mensagem" at bounding box center [339, 236] width 11 height 11
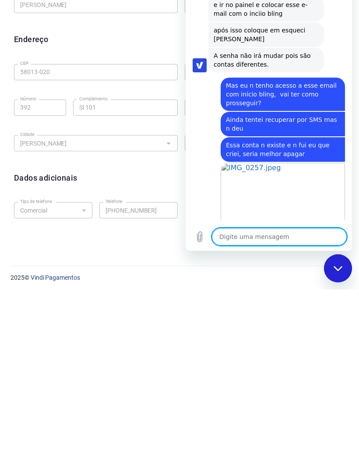
scroll to position [1759, 0]
click at [343, 239] on icon "Enviar mensagem" at bounding box center [339, 236] width 11 height 11
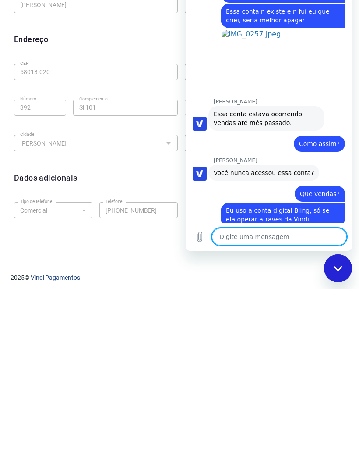
scroll to position [1892, 0]
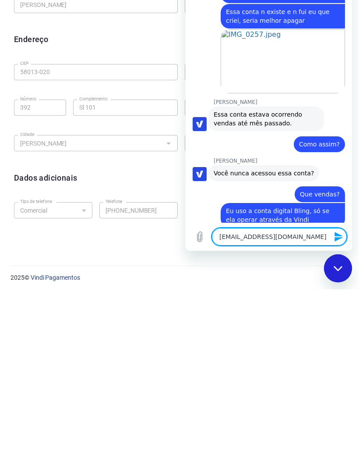
click at [339, 236] on icon "Enviar mensagem" at bounding box center [339, 237] width 8 height 10
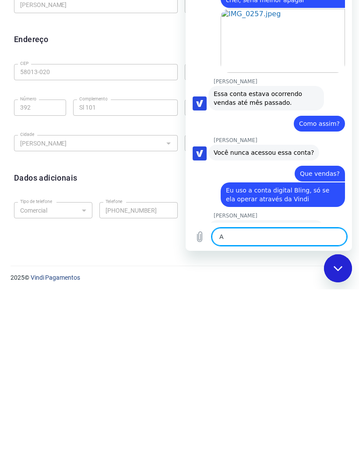
scroll to position [1913, 0]
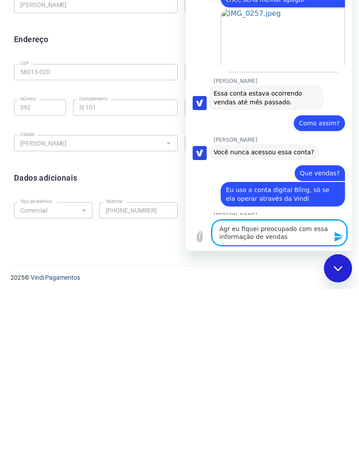
click at [339, 238] on icon "Enviar mensagem" at bounding box center [339, 237] width 8 height 10
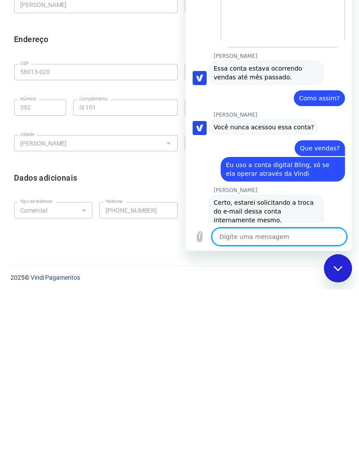
scroll to position [1939, 0]
click at [338, 235] on icon "Enviar mensagem" at bounding box center [339, 237] width 8 height 10
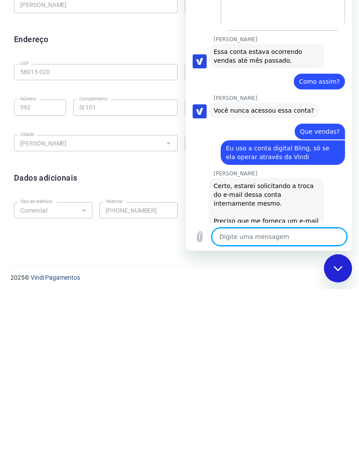
scroll to position [1955, 0]
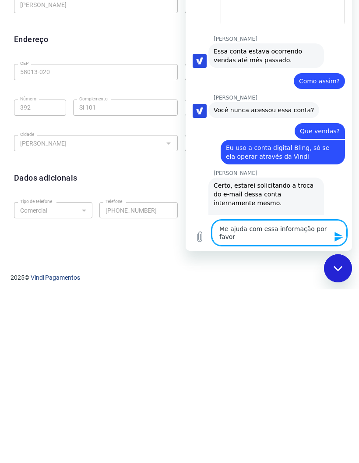
click at [341, 242] on button "Enviar mensagem" at bounding box center [339, 237] width 18 height 18
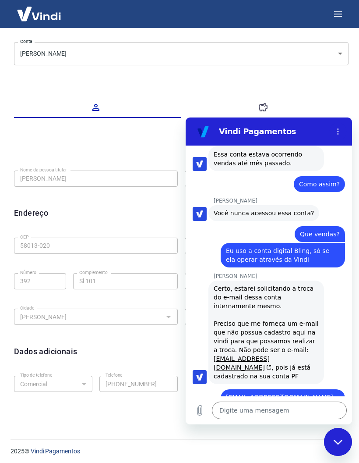
scroll to position [2092, 0]
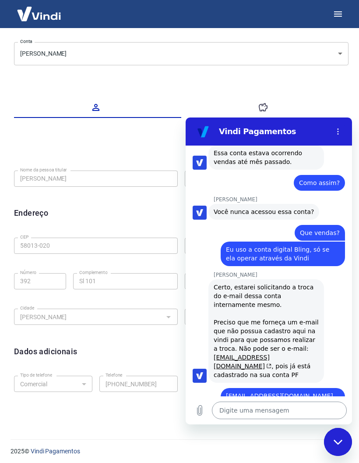
click at [290, 411] on textarea at bounding box center [279, 411] width 135 height 18
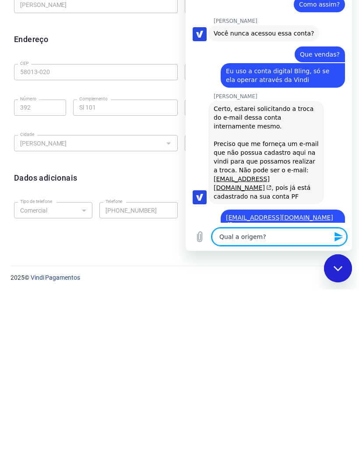
scroll to position [2096, 0]
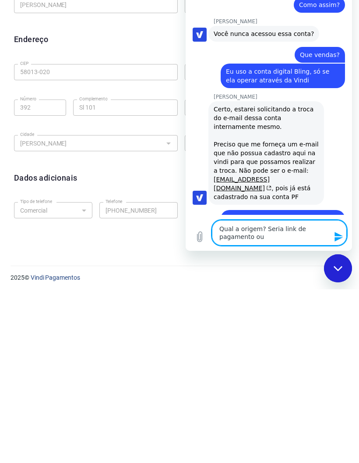
click at [233, 228] on textarea "Qual a origem? Seria link de pagamento ou" at bounding box center [279, 232] width 135 height 25
click at [232, 228] on textarea "Qual a origem? Seria link de pagamento ou" at bounding box center [279, 232] width 135 height 25
click at [232, 224] on textarea "Qual a origem? Seria link de pagamento ou" at bounding box center [279, 232] width 135 height 25
click at [281, 235] on textarea "Qual a origem? Seria link de pagamento ou" at bounding box center [279, 232] width 135 height 25
click at [285, 237] on textarea "Qual a origem? Seria link de pagamento ou" at bounding box center [279, 232] width 135 height 25
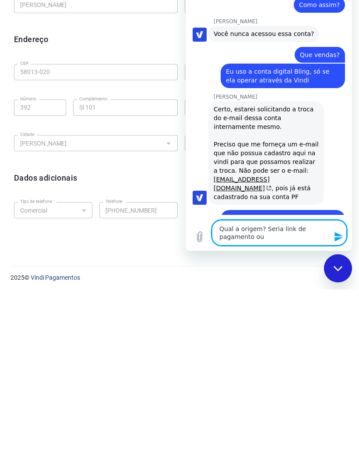
click at [284, 241] on textarea "Qual a origem? Seria link de pagamento ou" at bounding box center [279, 232] width 135 height 25
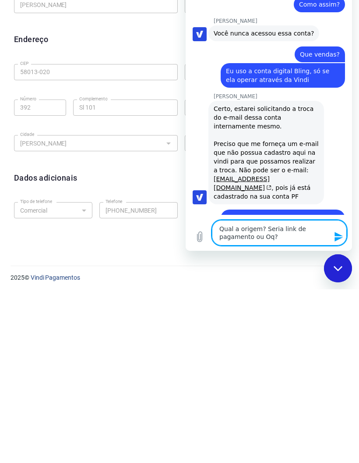
click at [340, 238] on icon "Enviar mensagem" at bounding box center [339, 237] width 8 height 10
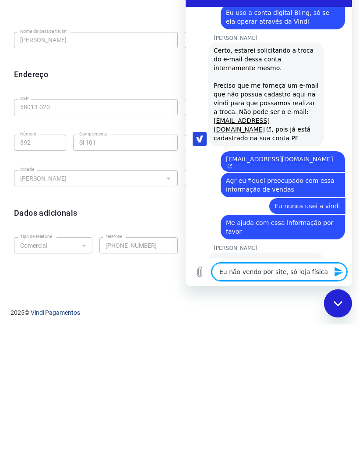
scroll to position [2189, 0]
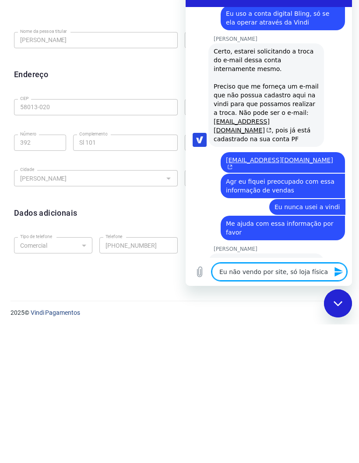
click at [320, 273] on textarea "Eu não vendo por site, só loja física" at bounding box center [279, 272] width 135 height 18
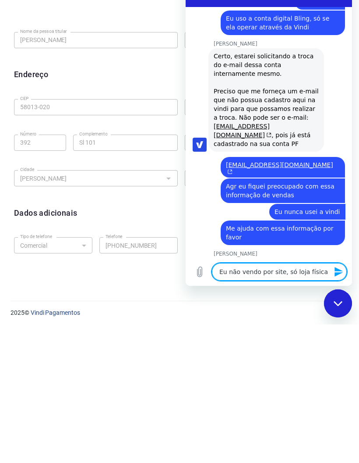
click at [324, 270] on textarea "Eu não vendo por site, só loja física" at bounding box center [279, 272] width 135 height 18
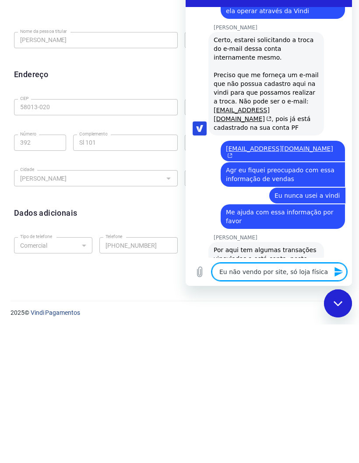
scroll to position [2202, 0]
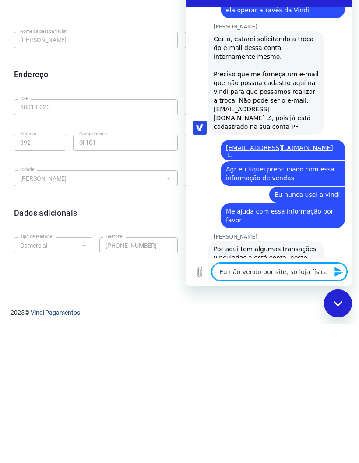
click at [320, 273] on textarea "Eu não vendo por site, só loja física" at bounding box center [279, 272] width 135 height 18
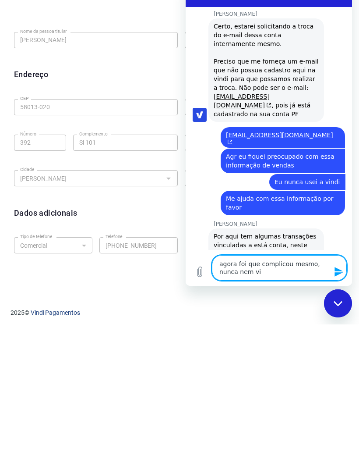
scroll to position [2214, 0]
click at [334, 267] on icon "Enviar mensagem" at bounding box center [339, 271] width 11 height 11
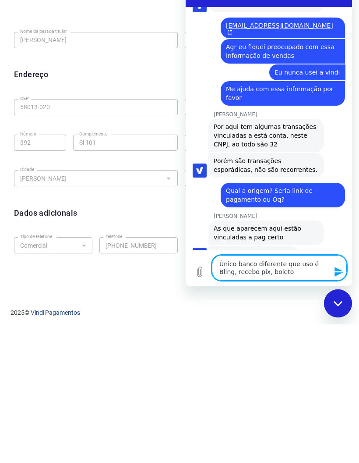
scroll to position [2324, 0]
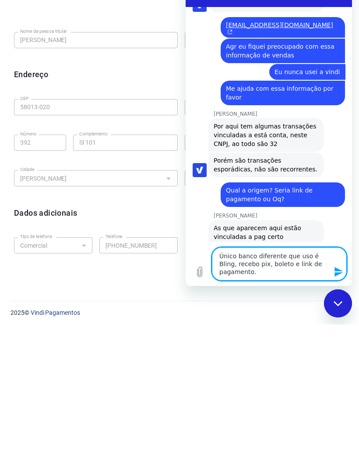
click at [340, 270] on icon "Enviar mensagem" at bounding box center [339, 272] width 8 height 10
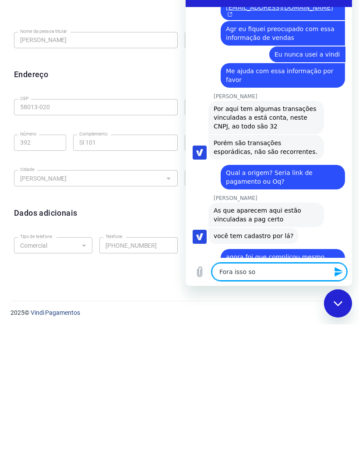
scroll to position [2342, 0]
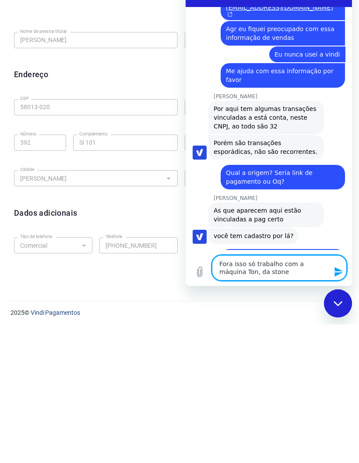
click at [338, 268] on icon "Enviar mensagem" at bounding box center [339, 271] width 11 height 11
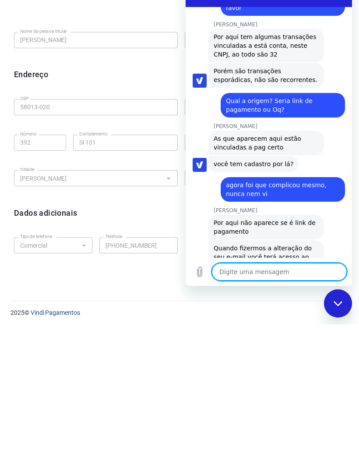
scroll to position [2414, 0]
click at [345, 263] on div "Digite uma mensagem Sim x" at bounding box center [279, 272] width 135 height 18
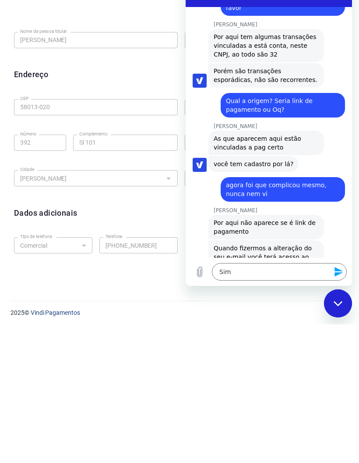
scroll to position [41, 0]
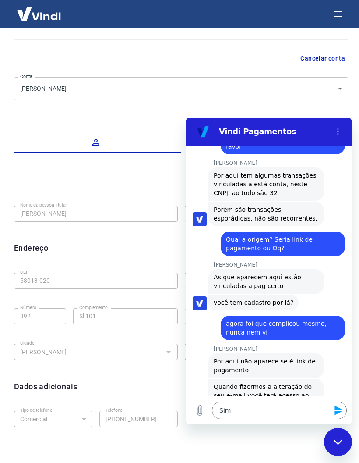
click at [341, 409] on icon "Enviar mensagem" at bounding box center [339, 410] width 8 height 10
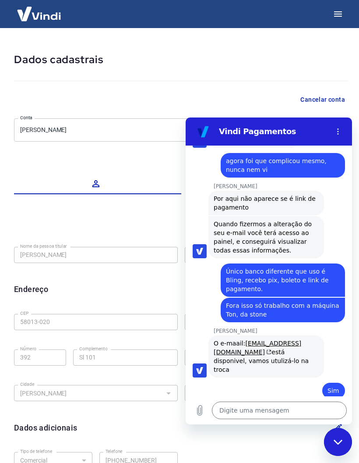
scroll to position [2576, 0]
click at [273, 408] on textarea at bounding box center [279, 411] width 135 height 18
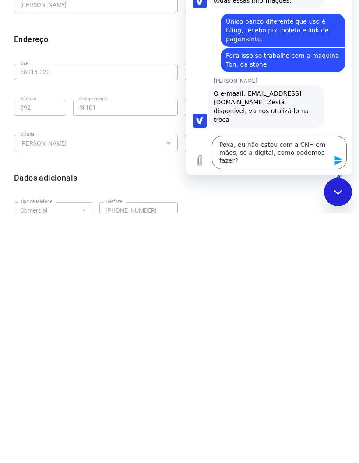
scroll to position [76, 0]
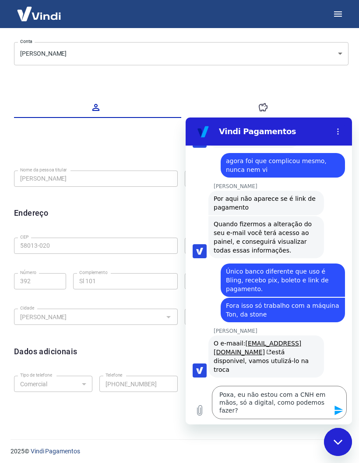
click at [338, 410] on icon "Enviar mensagem" at bounding box center [339, 410] width 11 height 11
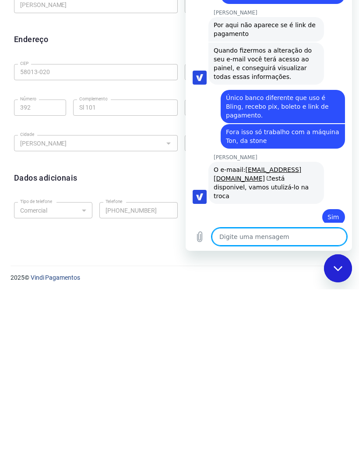
scroll to position [2576, 0]
click at [200, 239] on icon "Carregar arquivo" at bounding box center [200, 236] width 11 height 11
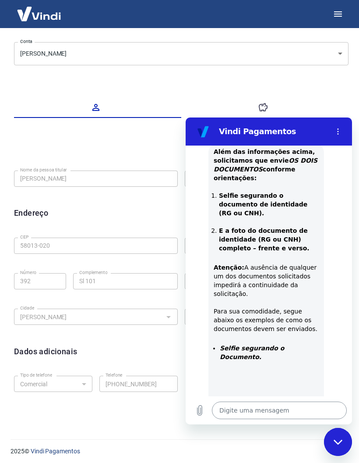
click at [269, 405] on textarea at bounding box center [279, 411] width 135 height 18
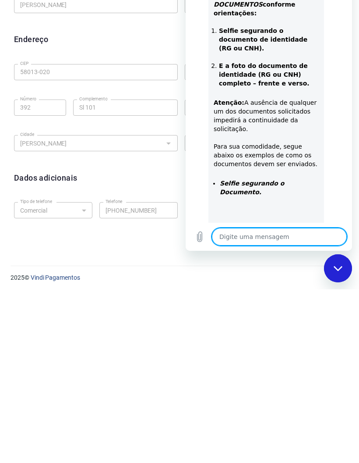
scroll to position [2835, 0]
click at [338, 237] on icon "Enviar mensagem" at bounding box center [339, 236] width 11 height 11
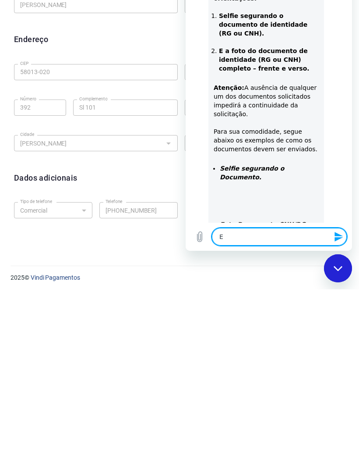
scroll to position [2852, 0]
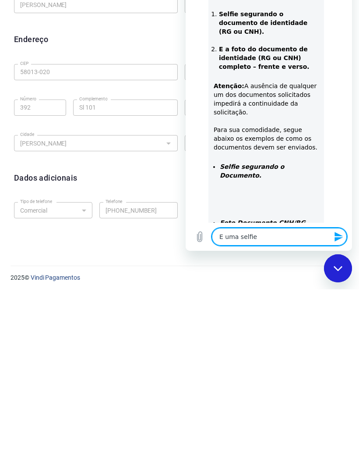
click at [339, 237] on icon "Enviar mensagem" at bounding box center [339, 236] width 11 height 11
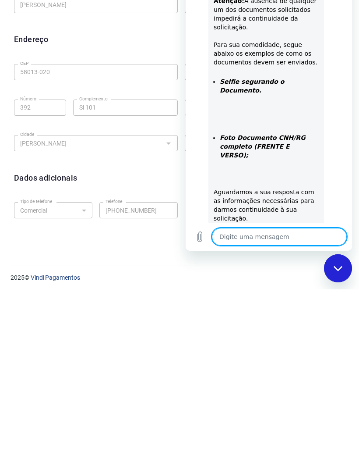
scroll to position [2937, 0]
click at [335, 238] on icon "Enviar mensagem" at bounding box center [339, 237] width 8 height 10
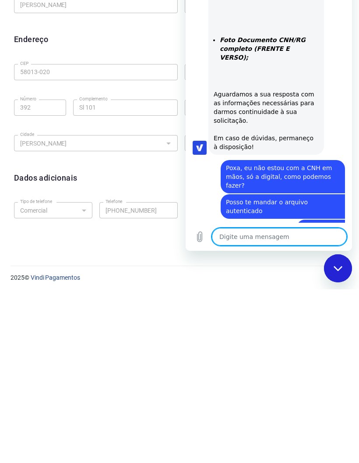
scroll to position [3035, 0]
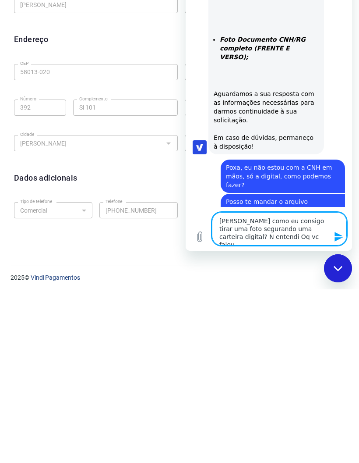
click at [336, 242] on button "Enviar mensagem" at bounding box center [339, 237] width 18 height 18
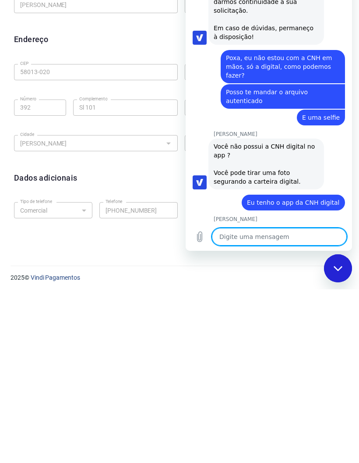
scroll to position [3147, 0]
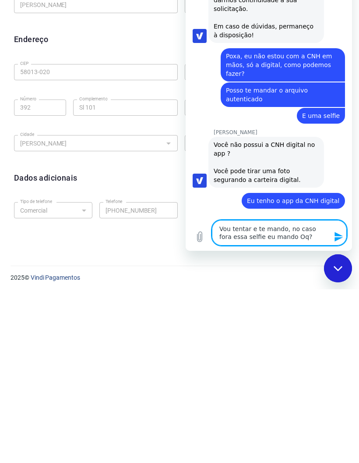
click at [338, 237] on icon "Enviar mensagem" at bounding box center [339, 236] width 11 height 11
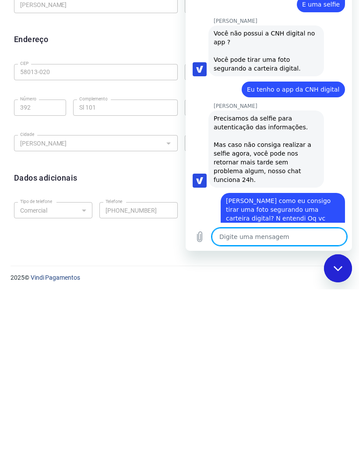
scroll to position [3258, 0]
click at [342, 242] on icon "Enviar mensagem" at bounding box center [339, 236] width 11 height 11
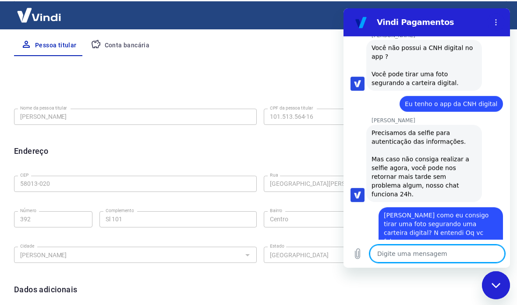
scroll to position [3320, 0]
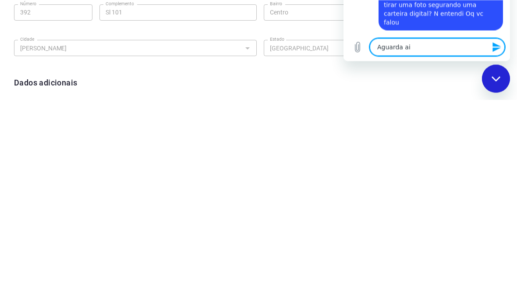
click at [359, 53] on icon "Enviar mensagem" at bounding box center [497, 47] width 11 height 11
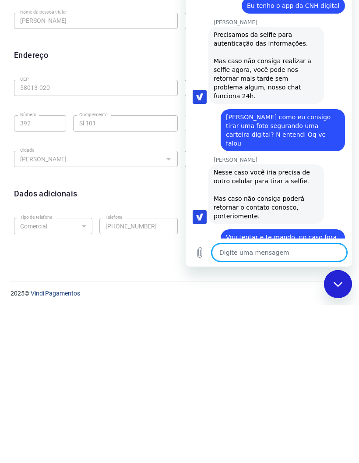
scroll to position [3358, 0]
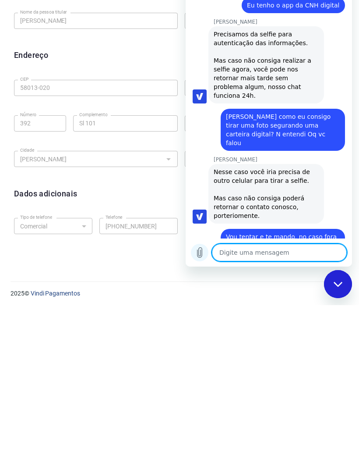
click at [203, 256] on icon "Carregar arquivo" at bounding box center [200, 252] width 11 height 11
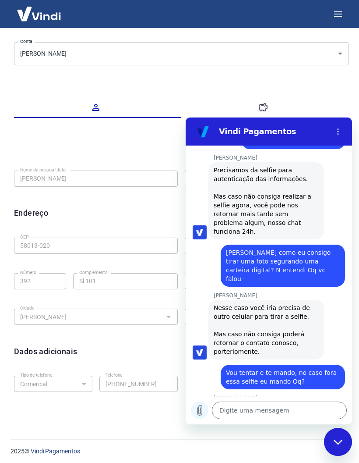
scroll to position [3383, 0]
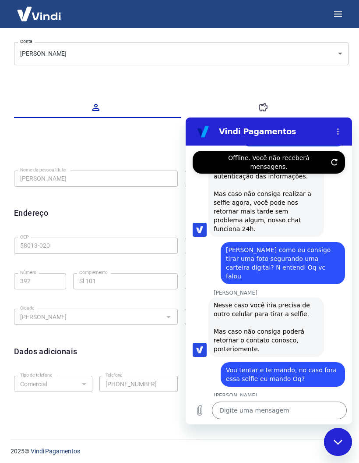
scroll to position [0, 0]
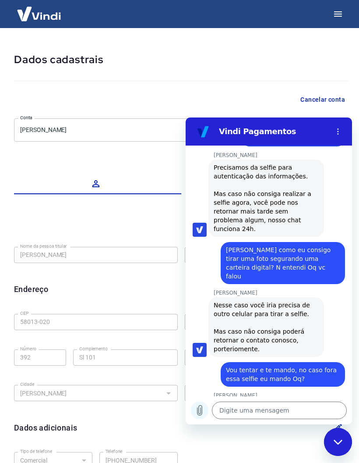
click at [203, 406] on icon "Carregar arquivo" at bounding box center [200, 410] width 11 height 11
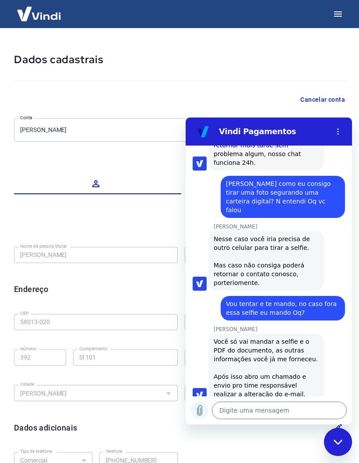
scroll to position [3449, 0]
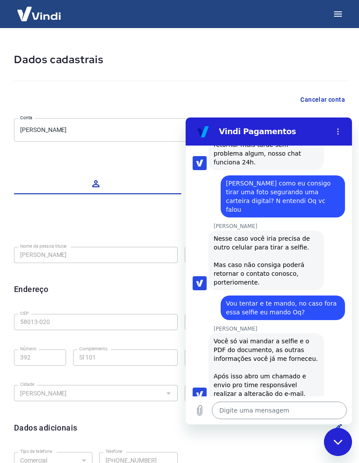
click at [257, 410] on textarea at bounding box center [279, 411] width 135 height 18
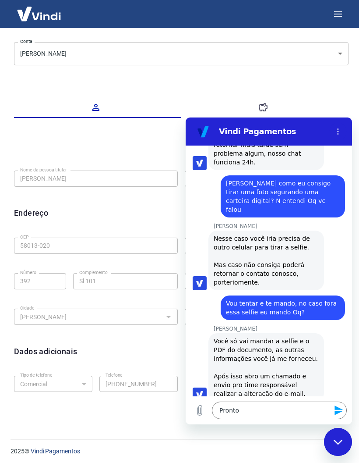
click at [339, 407] on icon "Enviar mensagem" at bounding box center [339, 410] width 11 height 11
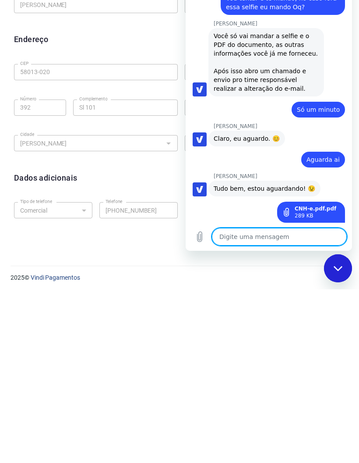
scroll to position [3582, 0]
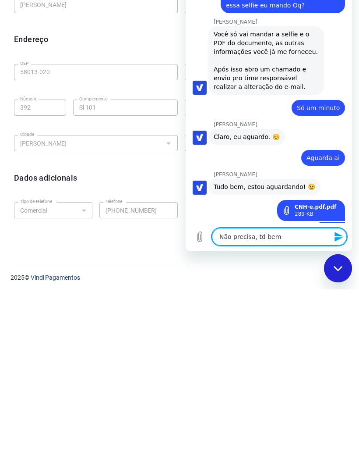
click at [342, 234] on icon "Enviar mensagem" at bounding box center [339, 236] width 11 height 11
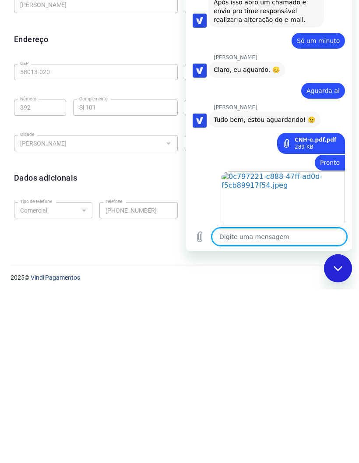
scroll to position [3650, 0]
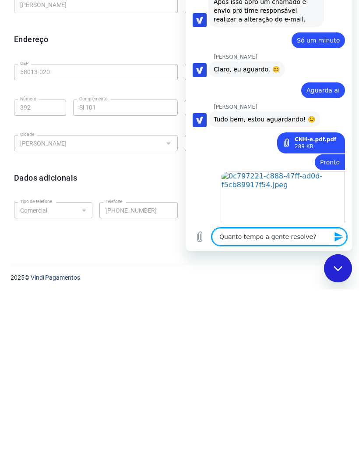
click at [340, 239] on icon "Enviar mensagem" at bounding box center [339, 236] width 11 height 11
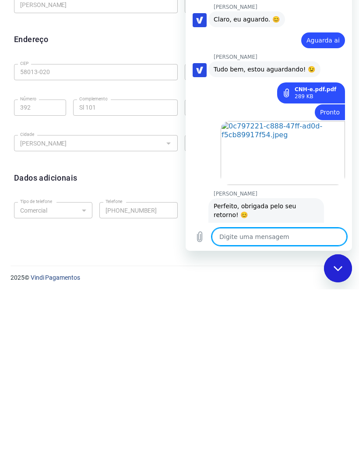
scroll to position [3700, 0]
click at [335, 239] on icon "Enviar mensagem" at bounding box center [339, 237] width 8 height 10
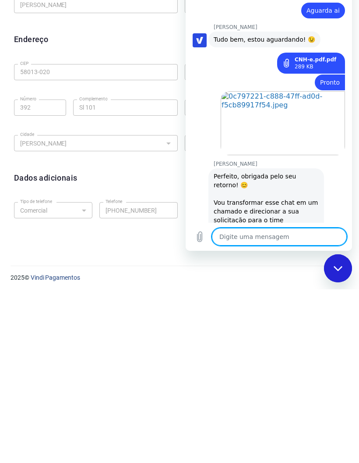
scroll to position [3730, 0]
click at [342, 240] on icon "Enviar mensagem" at bounding box center [339, 236] width 11 height 11
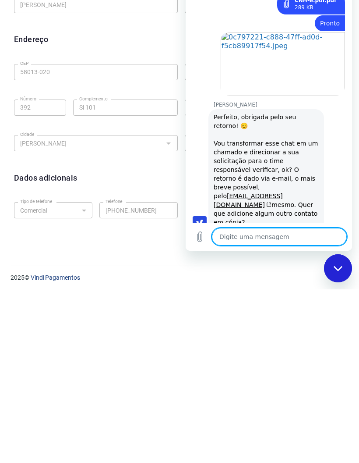
scroll to position [3788, 0]
click at [337, 240] on icon "Enviar mensagem" at bounding box center [339, 237] width 8 height 10
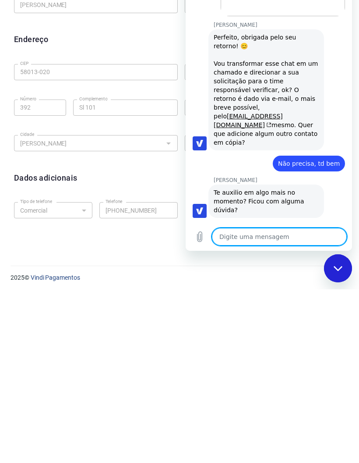
scroll to position [3869, 0]
click at [341, 238] on icon "Enviar mensagem" at bounding box center [339, 237] width 8 height 10
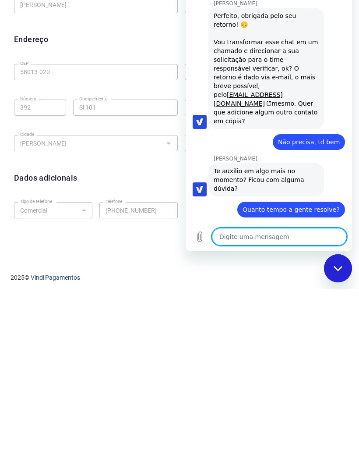
scroll to position [3890, 0]
click at [148, 250] on div "Dados cadastrais Cancelar conta Conta Lucas Sobreira Figueiredo [object Object]…" at bounding box center [182, 192] width 356 height 480
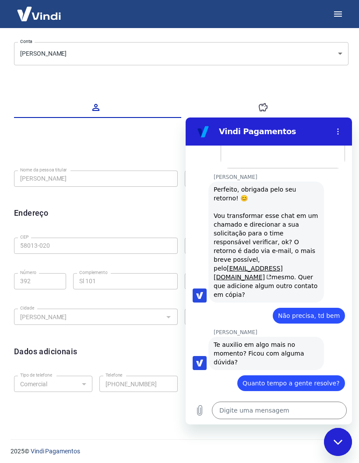
click at [341, 441] on icon "Fechar janela de mensagens" at bounding box center [338, 441] width 9 height 5
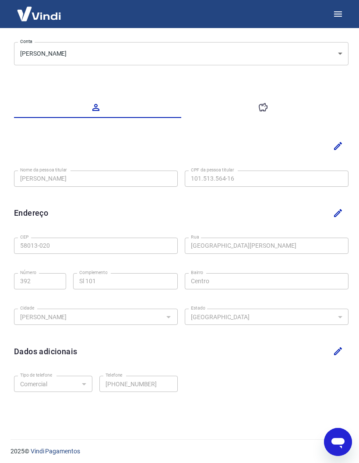
click at [54, 18] on img at bounding box center [39, 13] width 57 height 27
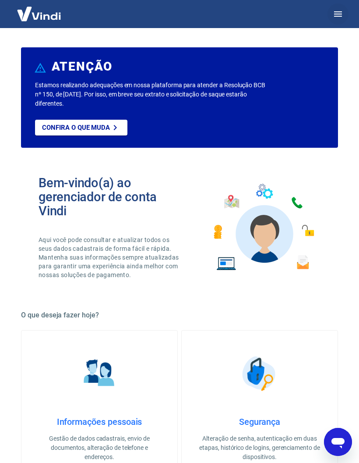
click at [341, 14] on icon "button" at bounding box center [338, 13] width 8 height 5
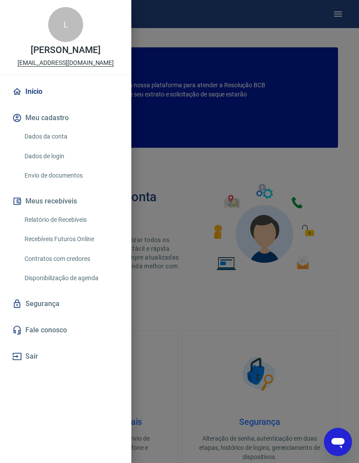
click at [27, 359] on button "Sair" at bounding box center [66, 356] width 110 height 19
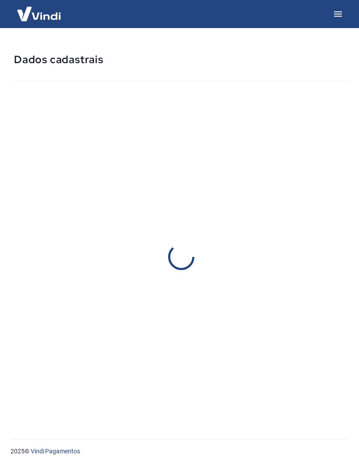
select select "PB"
select select "business"
